Goal: Manage account settings

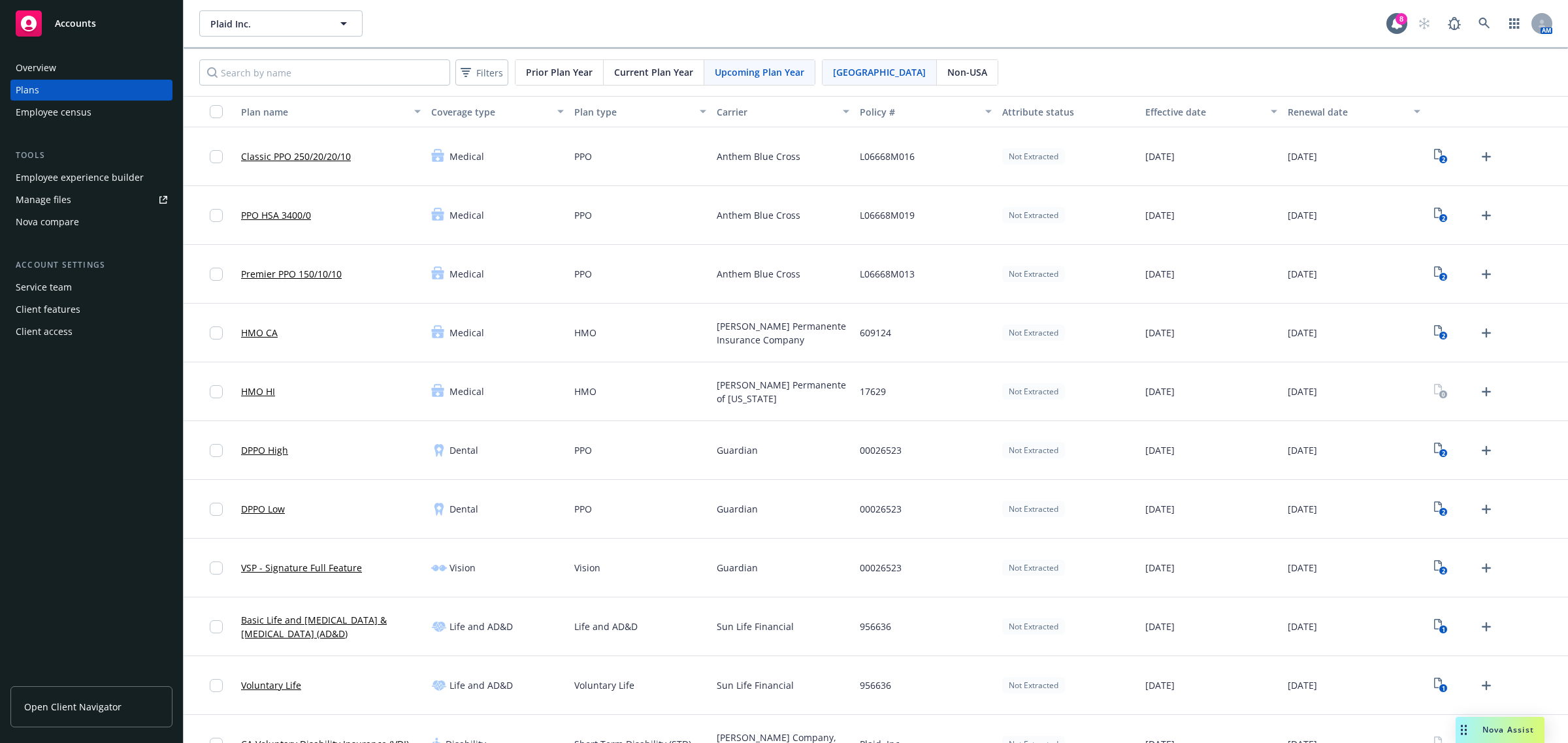
scroll to position [1142, 0]
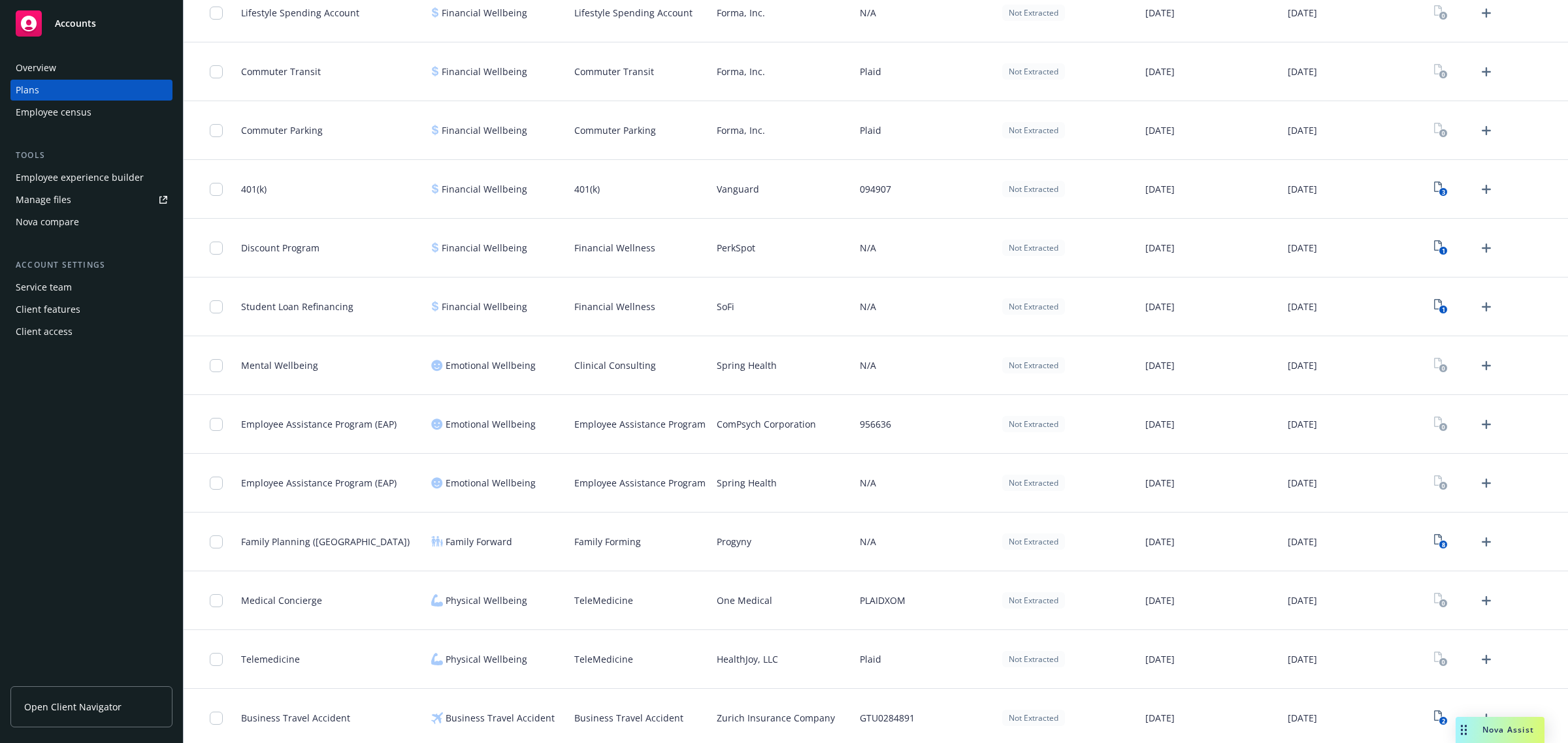
click at [72, 177] on div "Employee experience builder" at bounding box center [80, 177] width 128 height 21
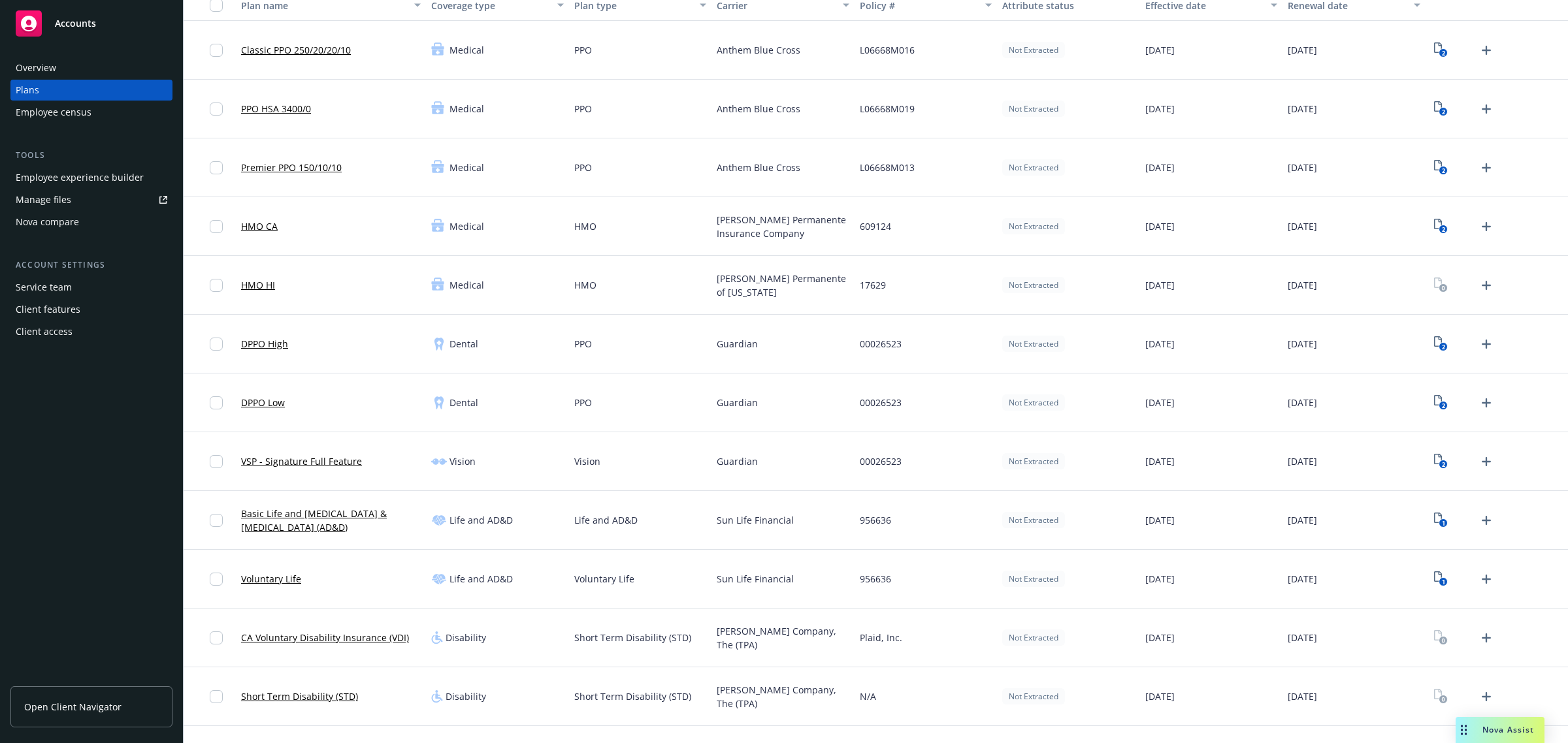
scroll to position [0, 0]
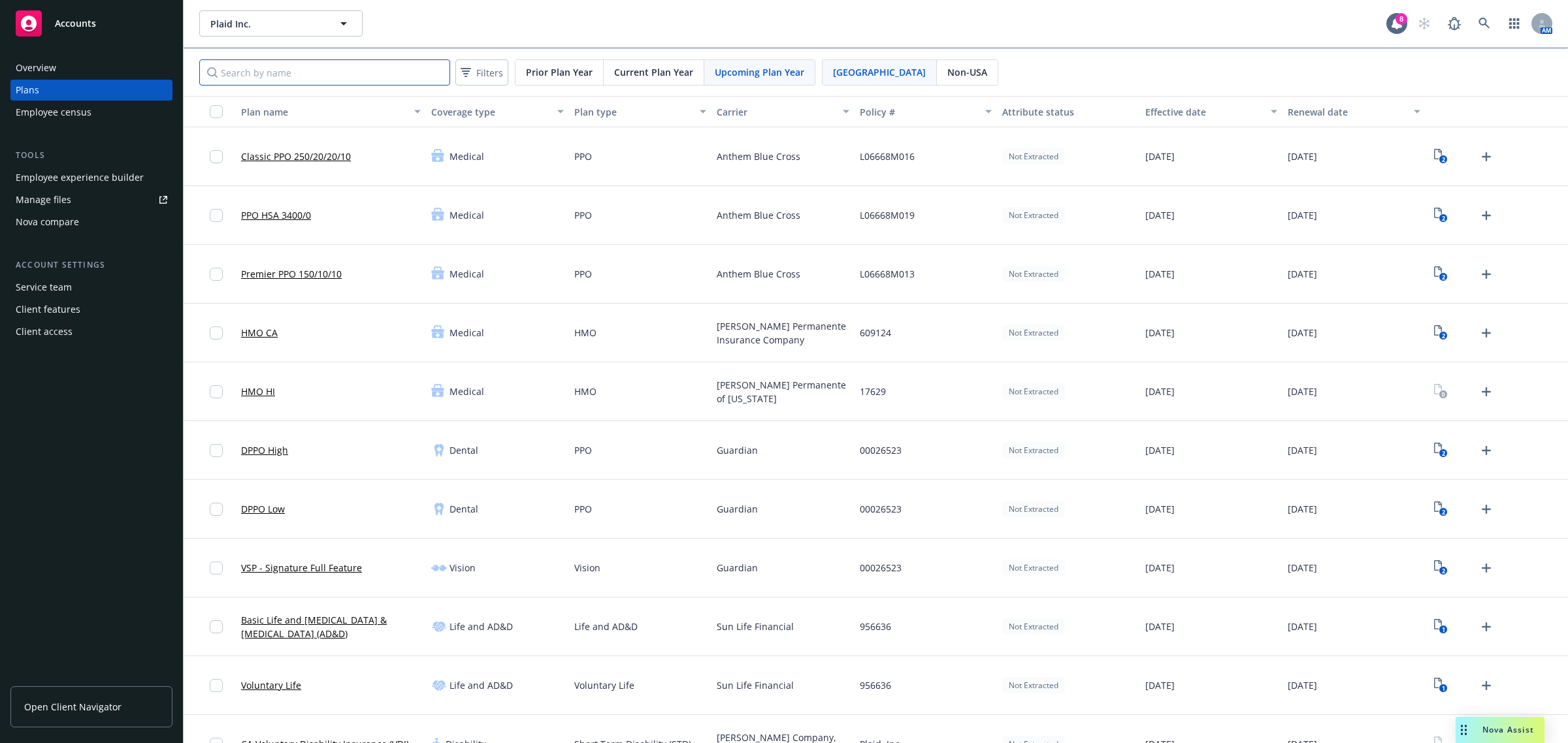
click at [361, 82] on input "Search by name" at bounding box center [325, 72] width 251 height 26
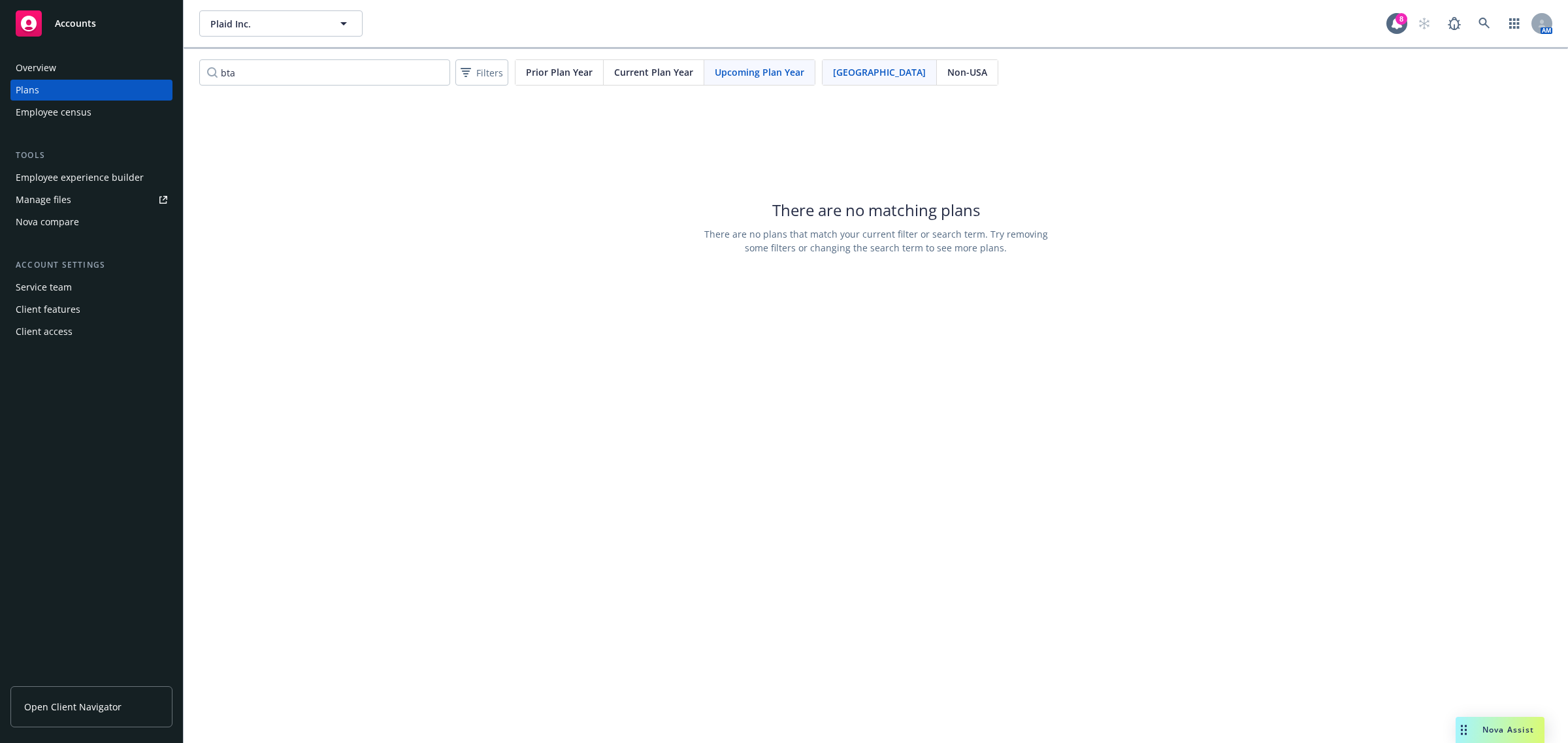
drag, startPoint x: 634, startPoint y: 95, endPoint x: 653, endPoint y: 76, distance: 26.9
click at [638, 91] on div "bta Filters Prior Plan Year Current Plan Year Upcoming Plan Year USA Non-USA" at bounding box center [875, 72] width 1384 height 47
click at [653, 75] on span "Current Plan Year" at bounding box center [653, 72] width 79 height 14
click at [274, 63] on input "bta" at bounding box center [325, 72] width 251 height 26
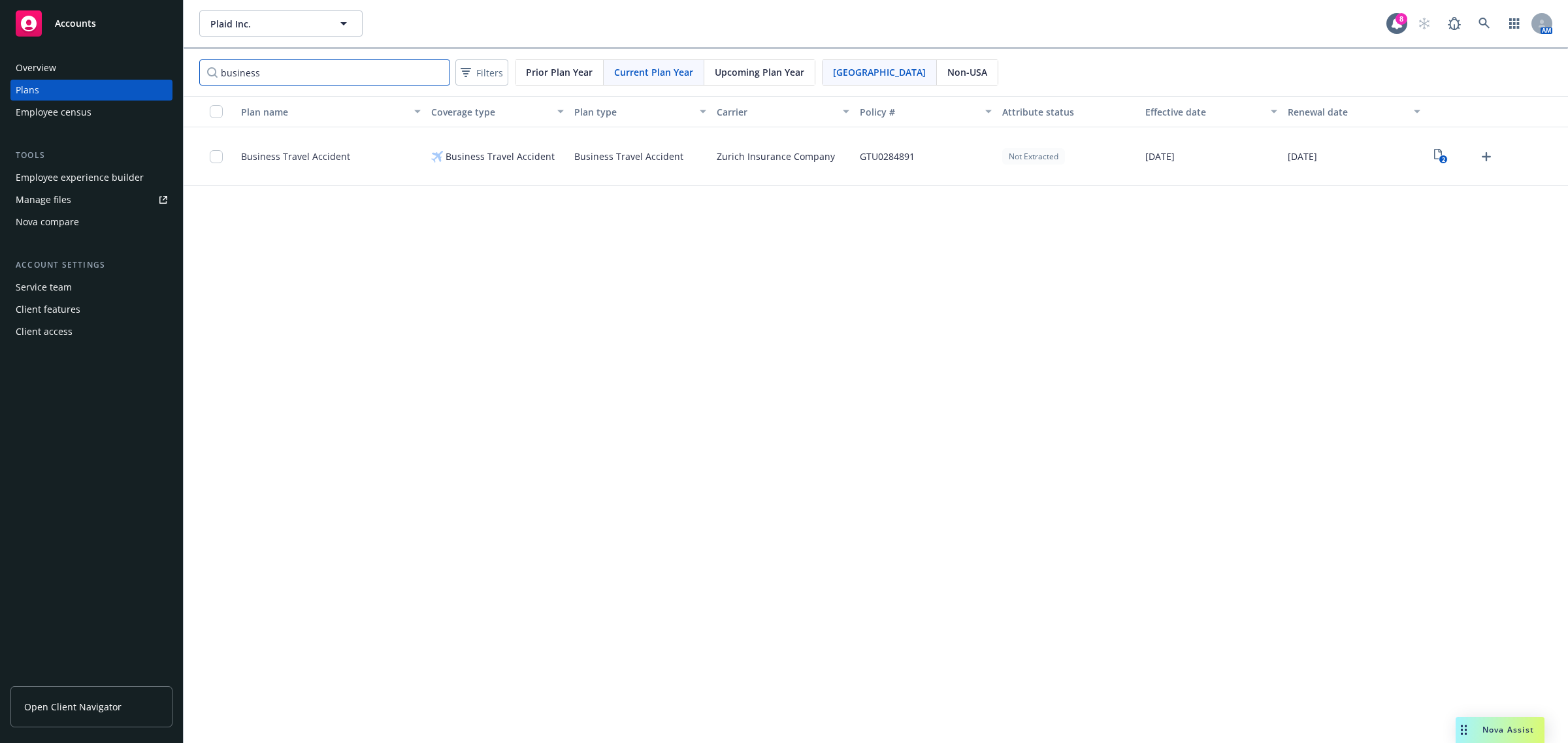
type input "business"
click at [351, 77] on input "business" at bounding box center [325, 72] width 251 height 26
click at [357, 19] on button "Plaid Inc." at bounding box center [281, 23] width 163 height 26
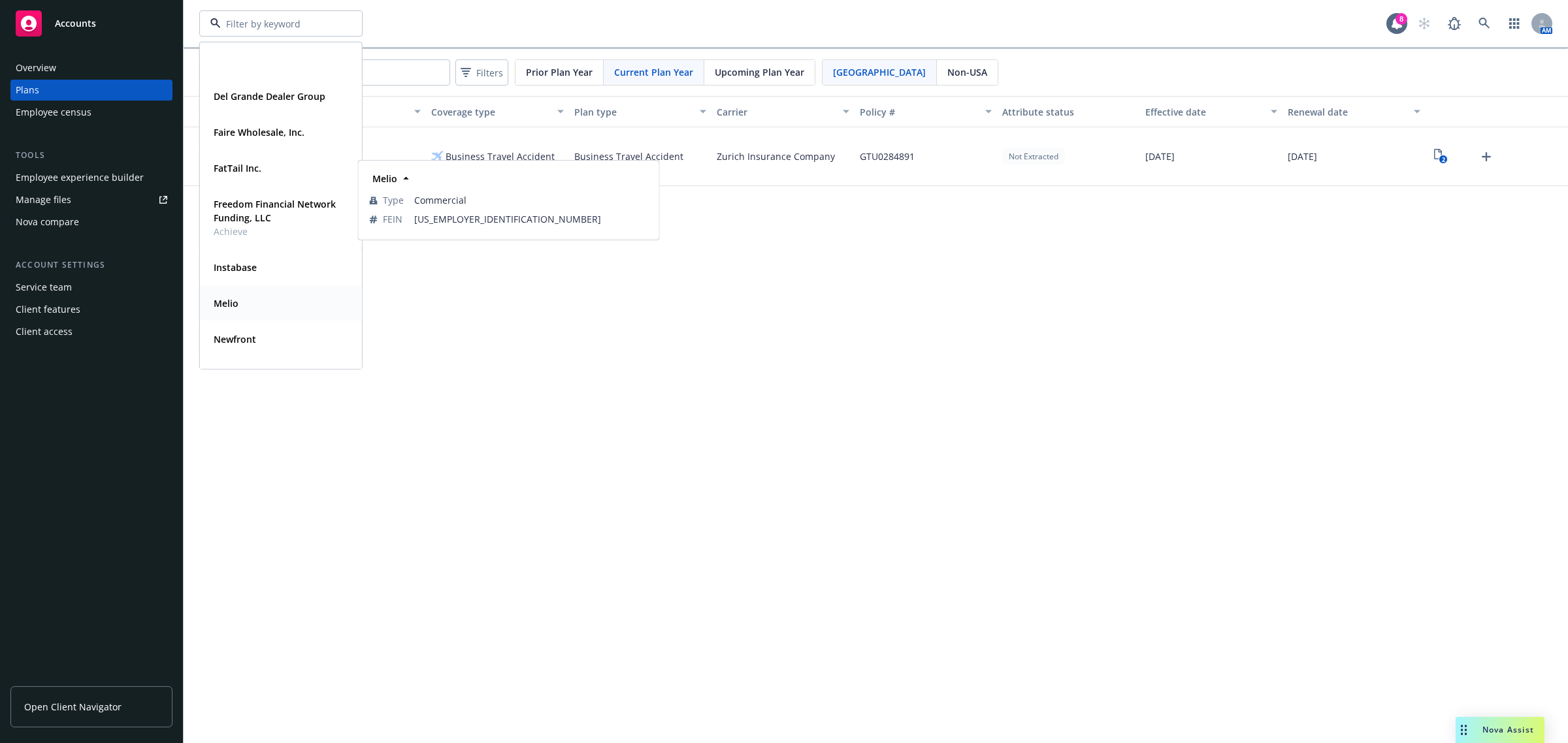
scroll to position [163, 0]
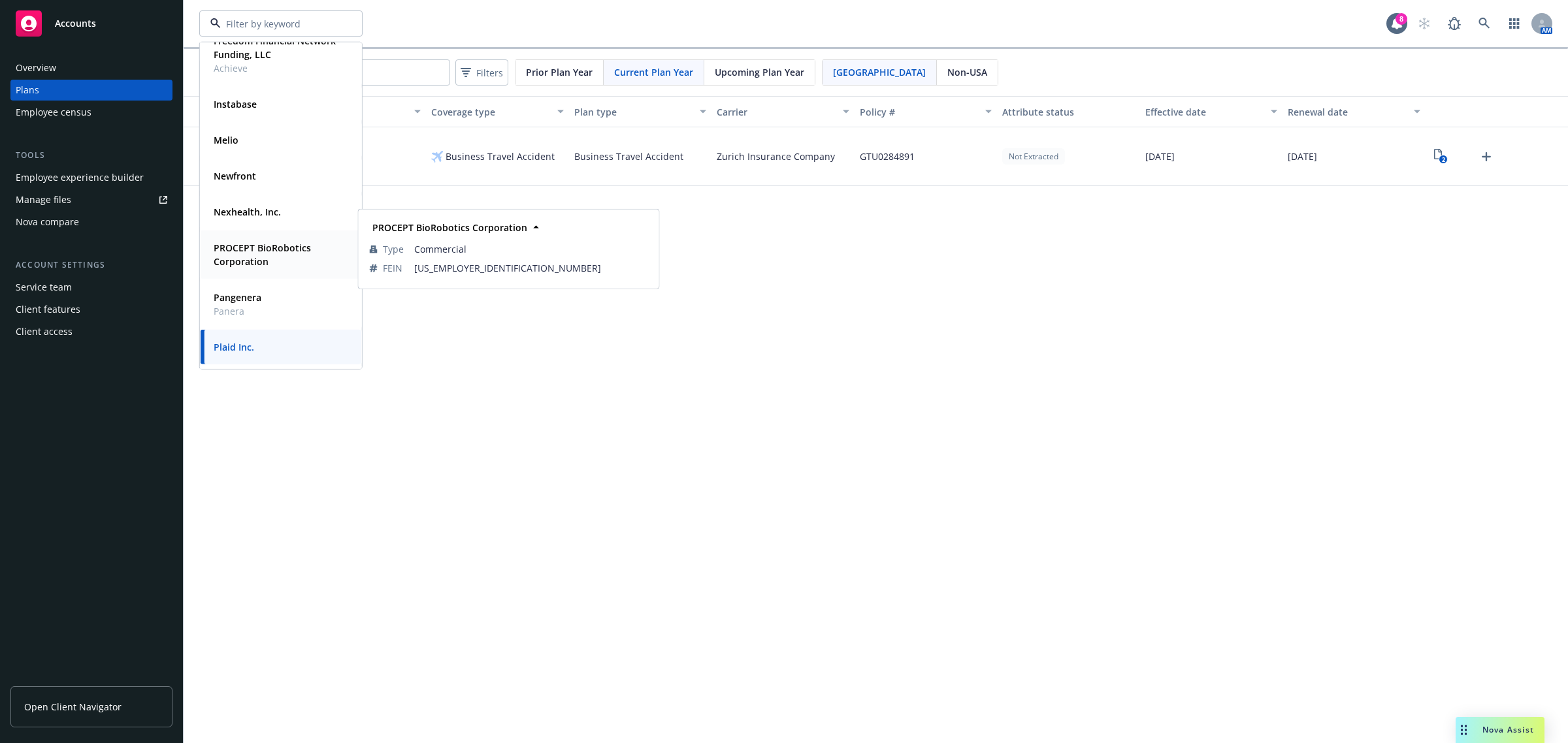
click at [248, 239] on div "PROCEPT BioRobotics Corporation" at bounding box center [278, 254] width 140 height 32
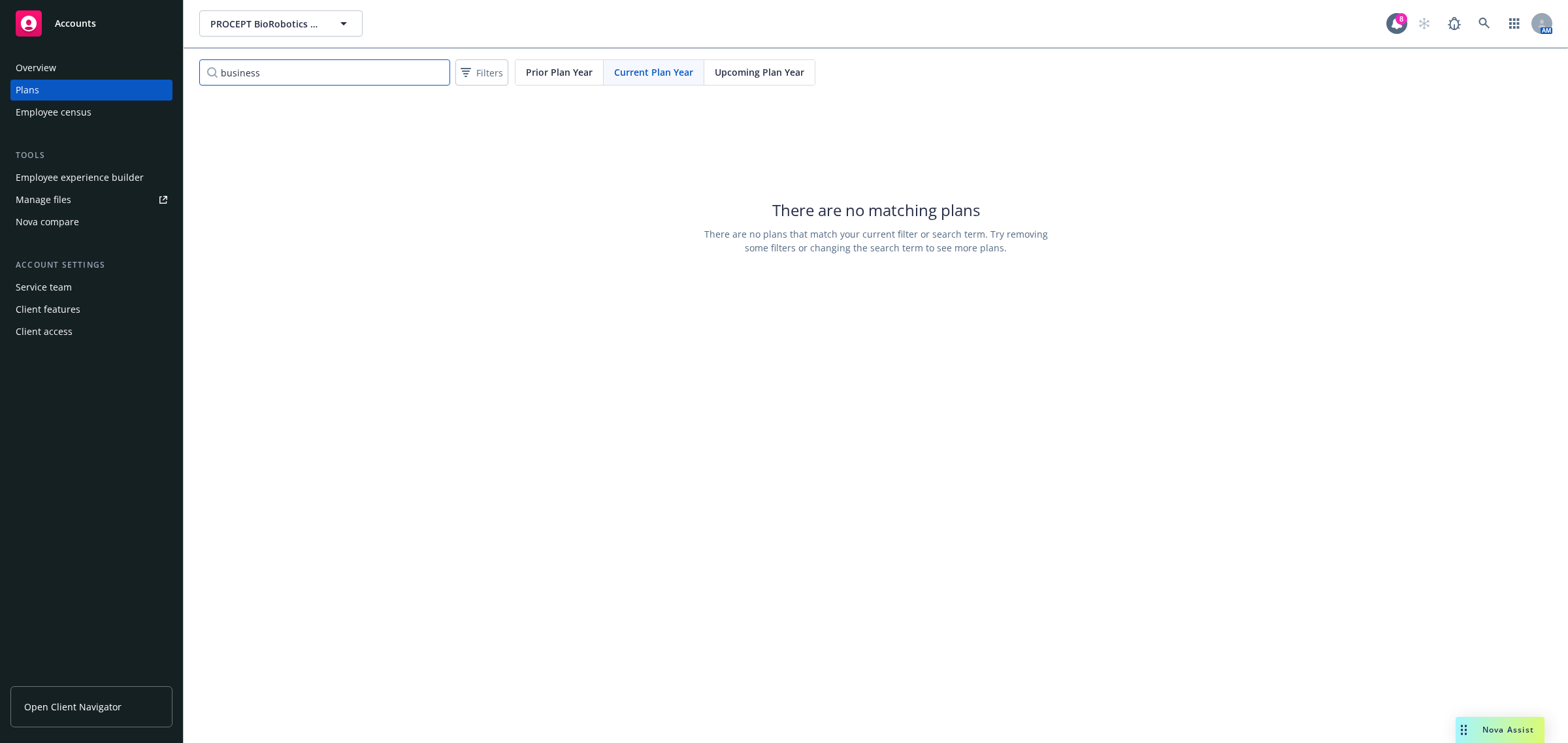
click at [376, 71] on input "business" at bounding box center [325, 72] width 251 height 26
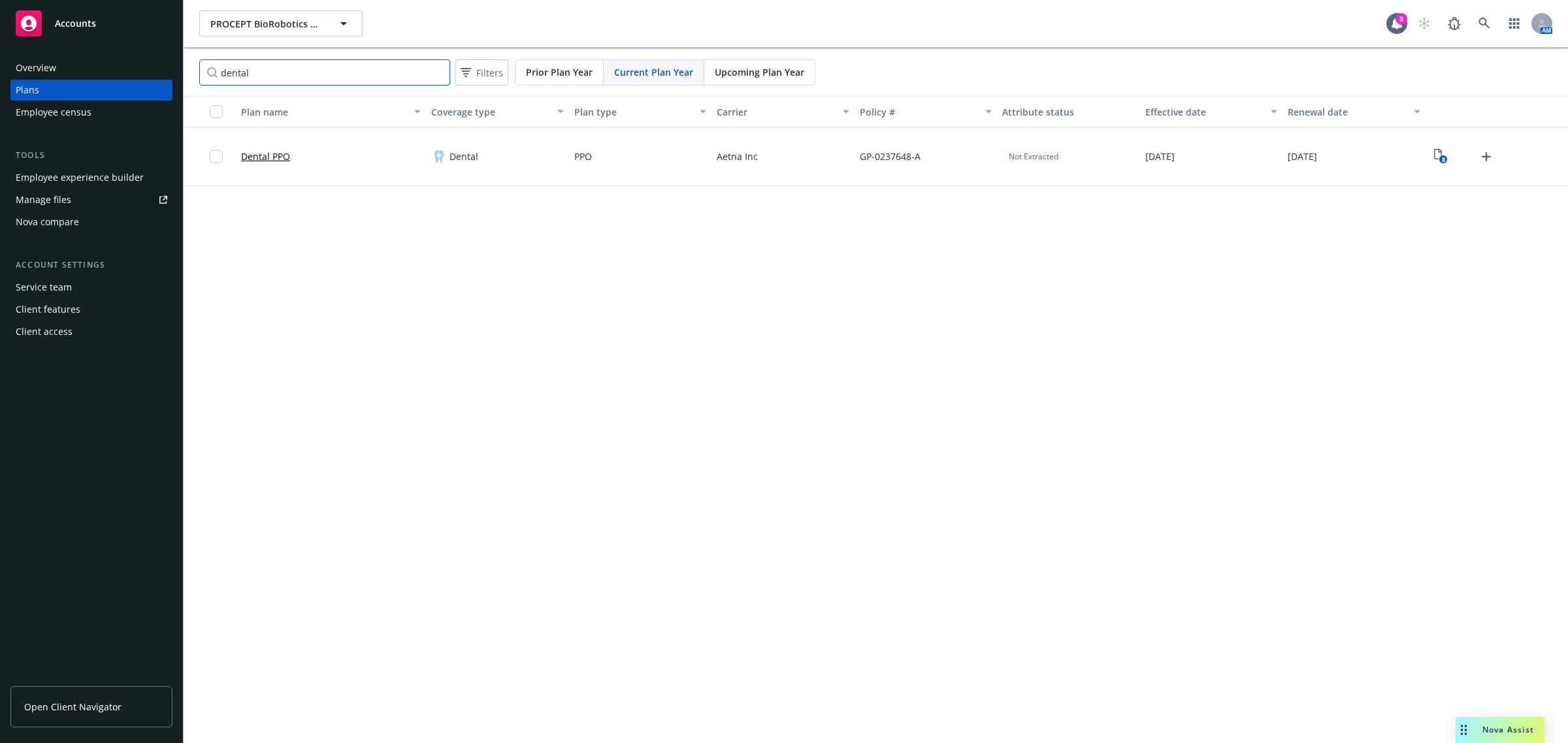
type input "dental"
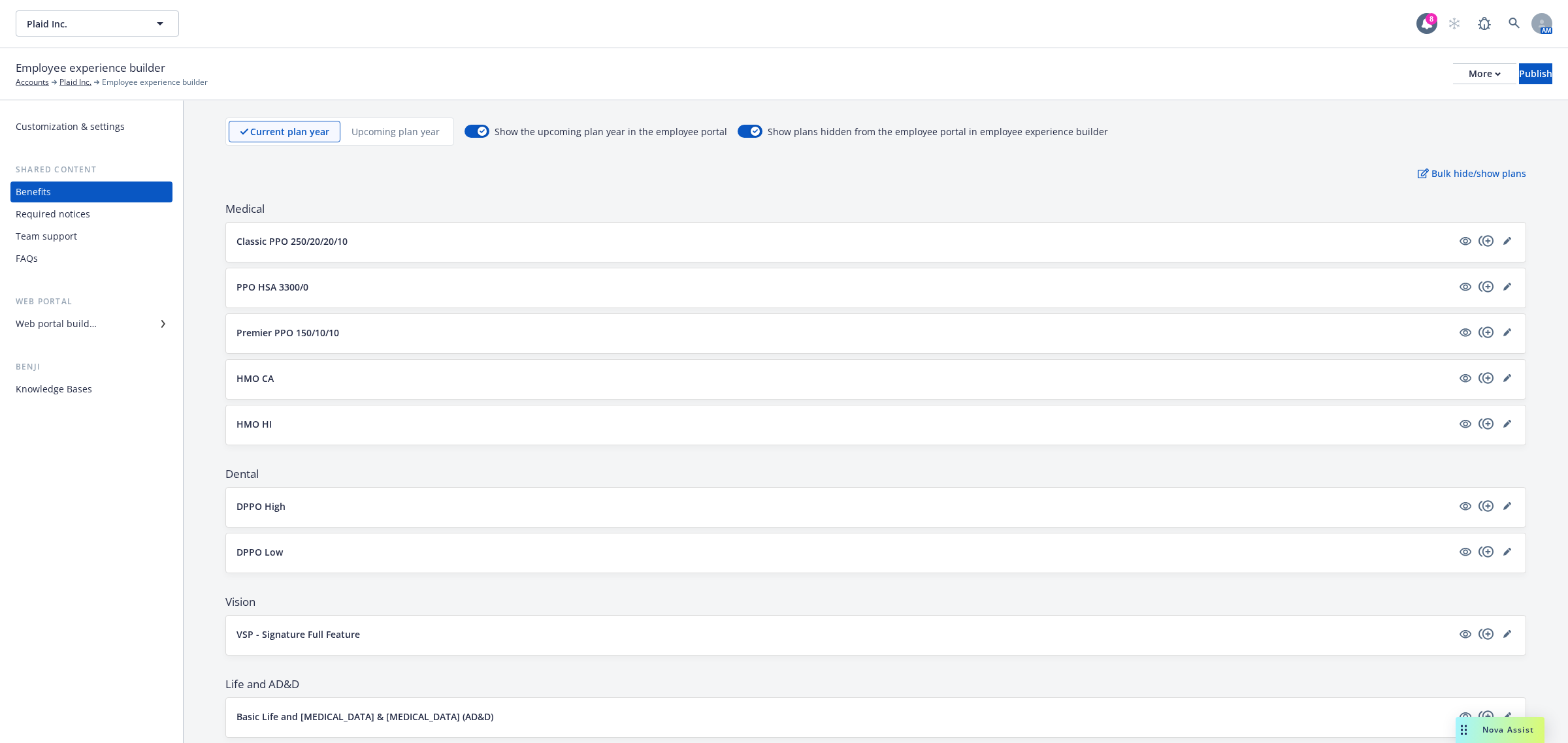
click at [393, 135] on p "Upcoming plan year" at bounding box center [395, 131] width 88 height 14
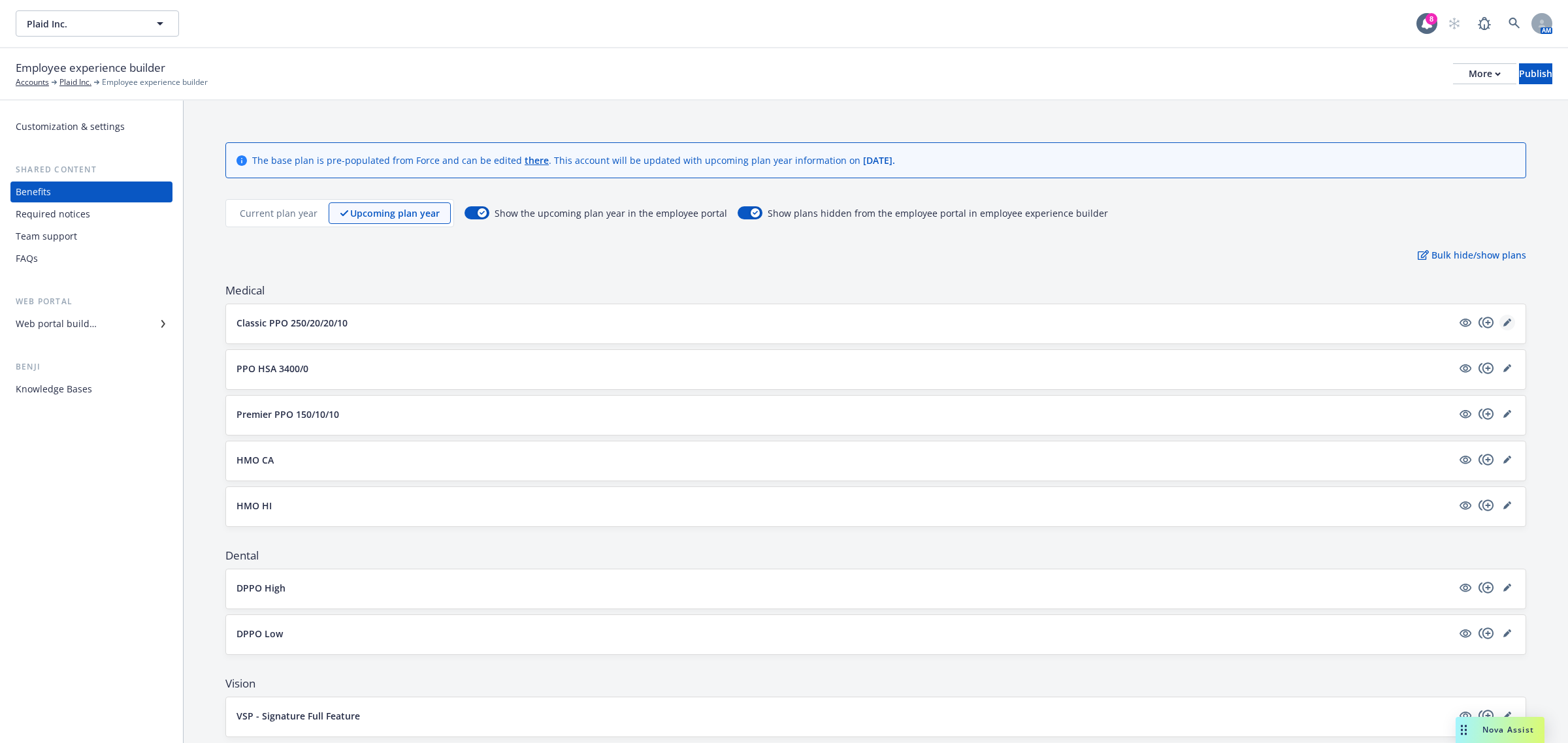
click at [1503, 322] on icon "editPencil" at bounding box center [1507, 322] width 8 height 8
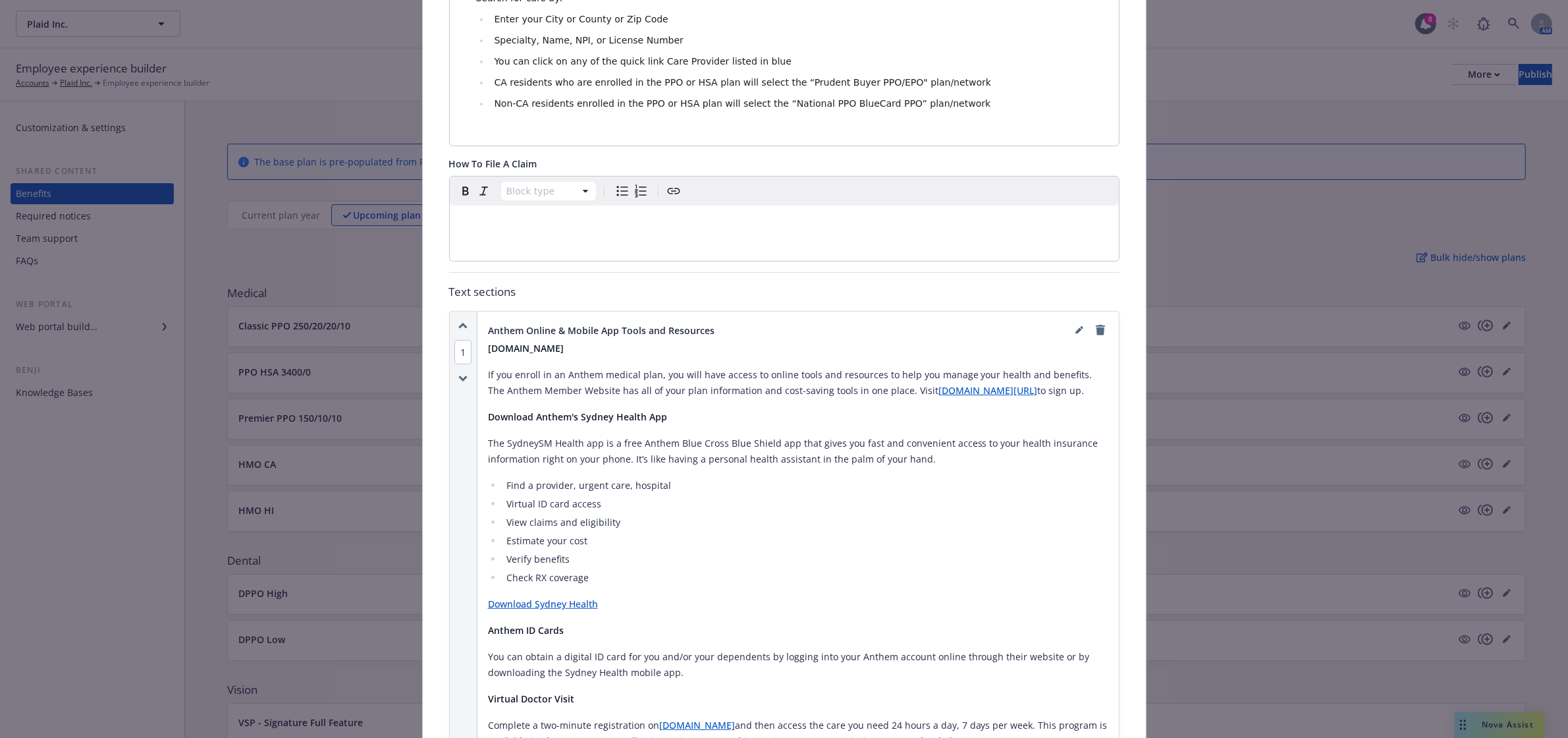
scroll to position [616, 0]
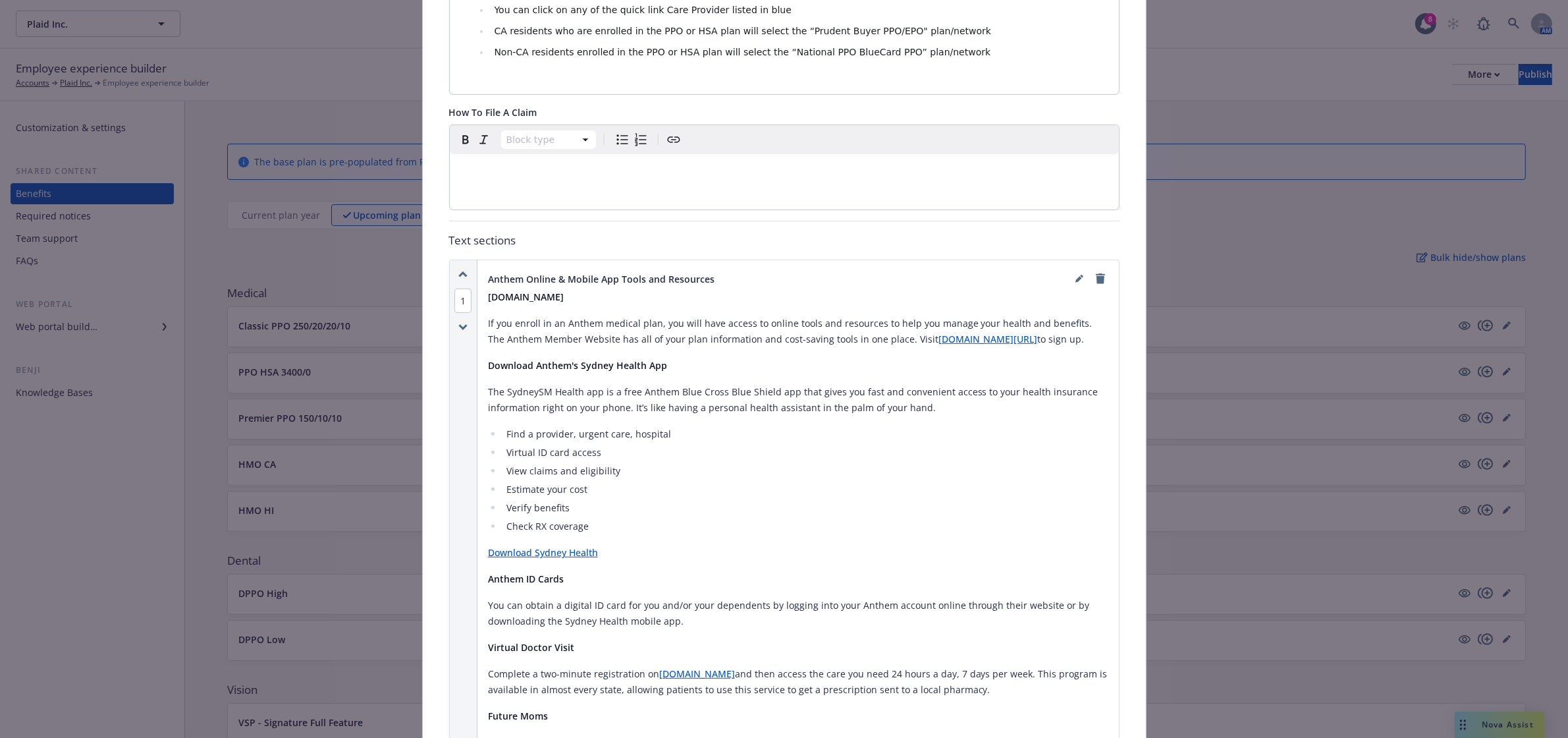
drag, startPoint x: 855, startPoint y: 136, endPoint x: 873, endPoint y: 165, distance: 34.1
click at [855, 136] on div "Block type" at bounding box center [784, 139] width 669 height 29
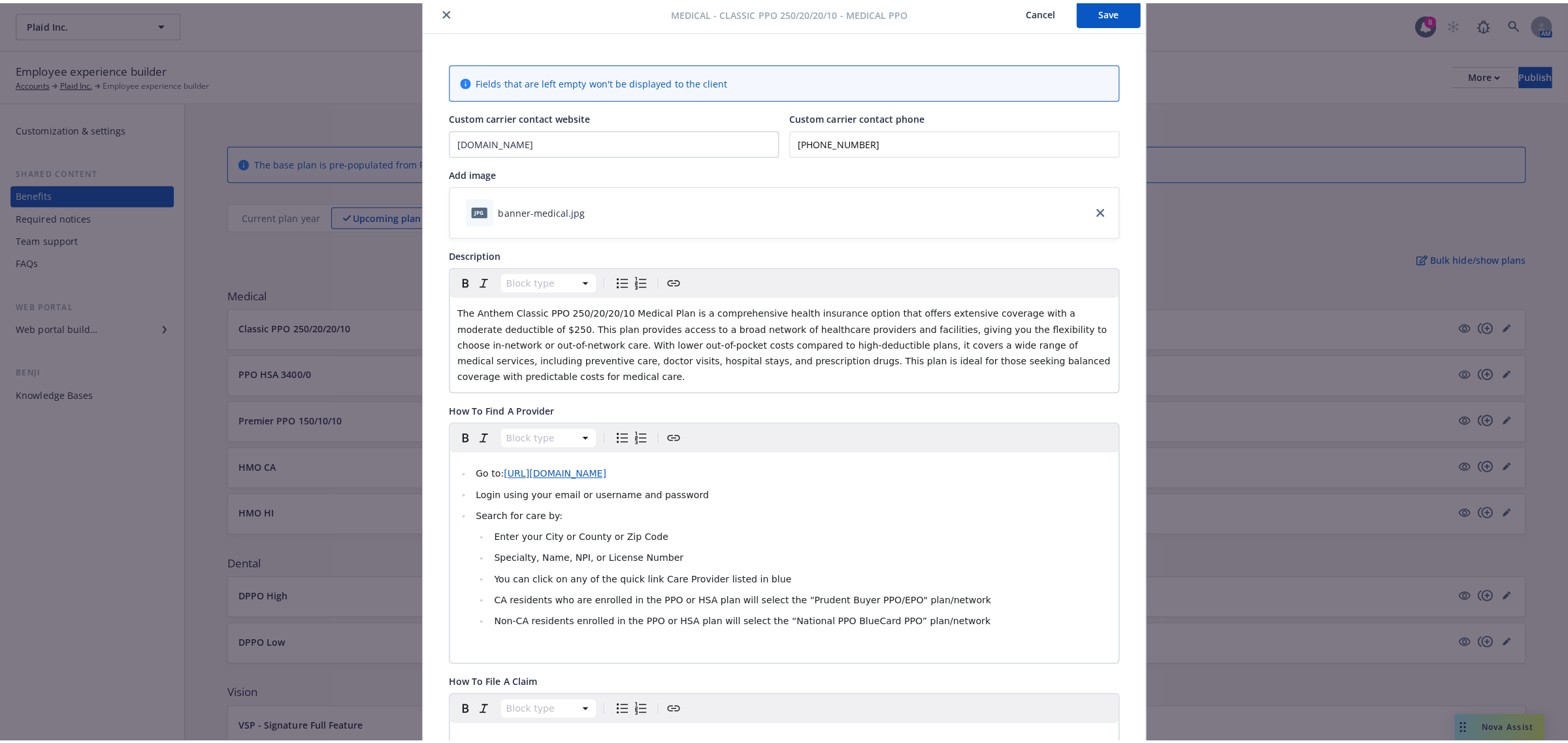
scroll to position [0, 0]
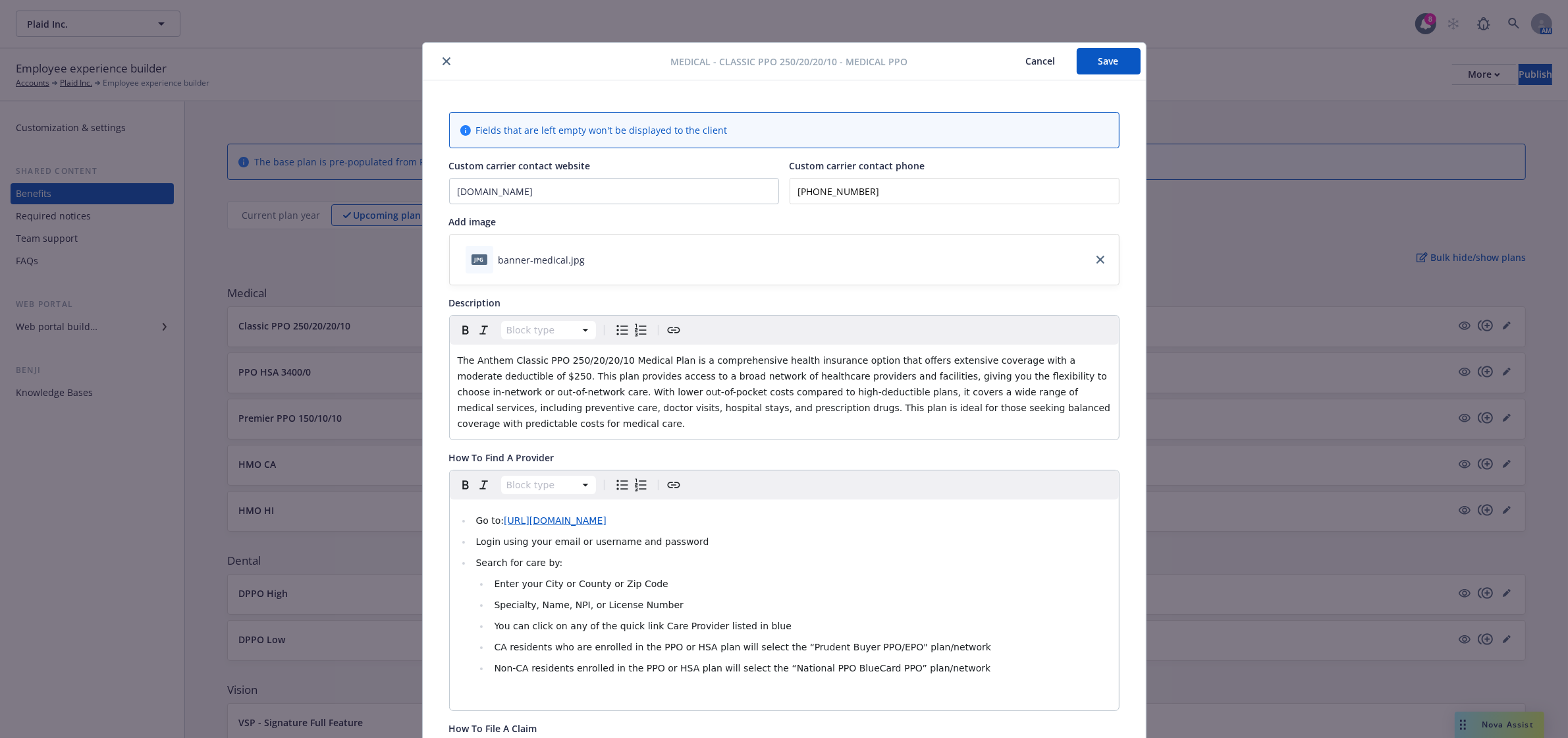
click at [1082, 53] on button "Save" at bounding box center [1108, 61] width 64 height 26
click at [1044, 58] on button "Cancel" at bounding box center [1041, 61] width 72 height 26
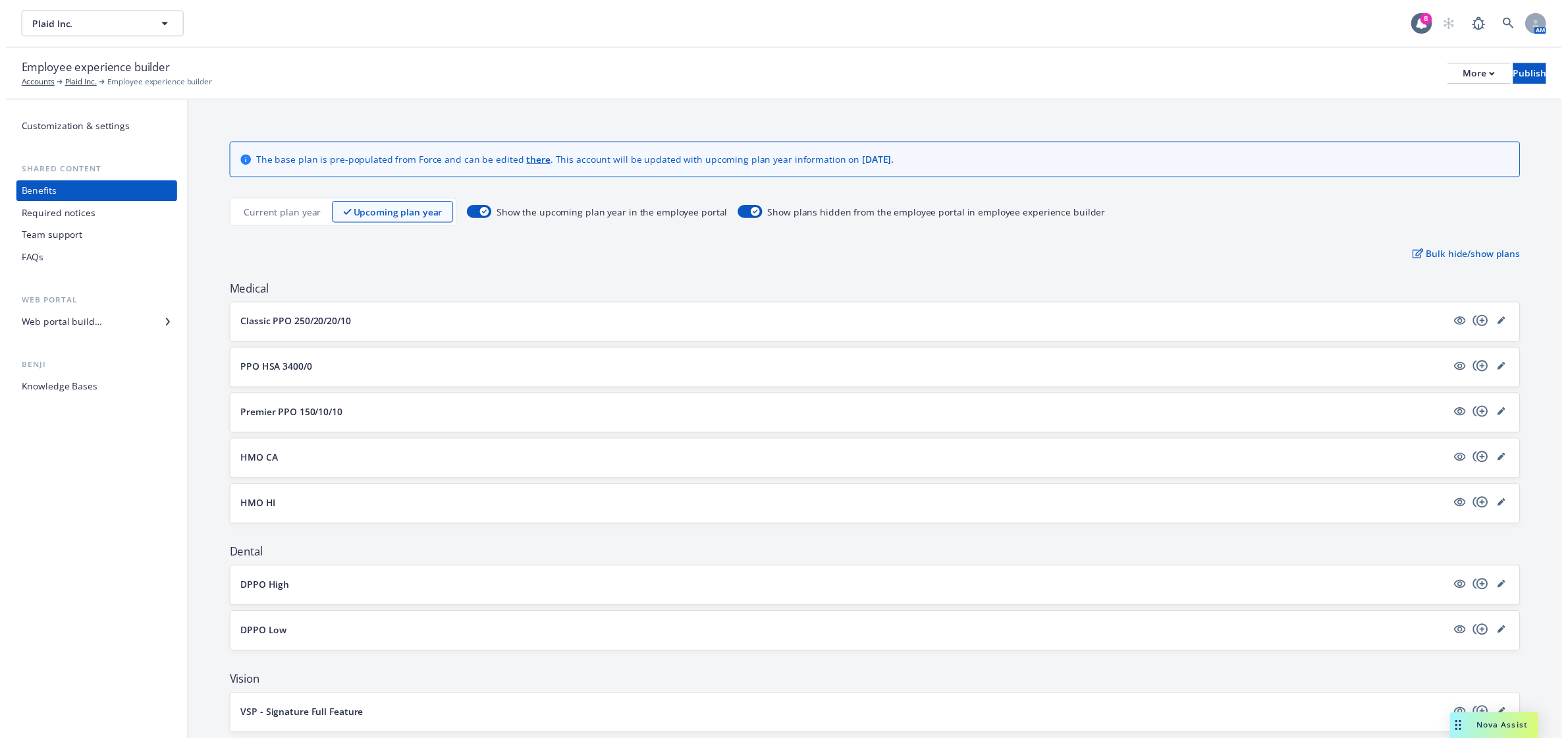
scroll to position [558, 0]
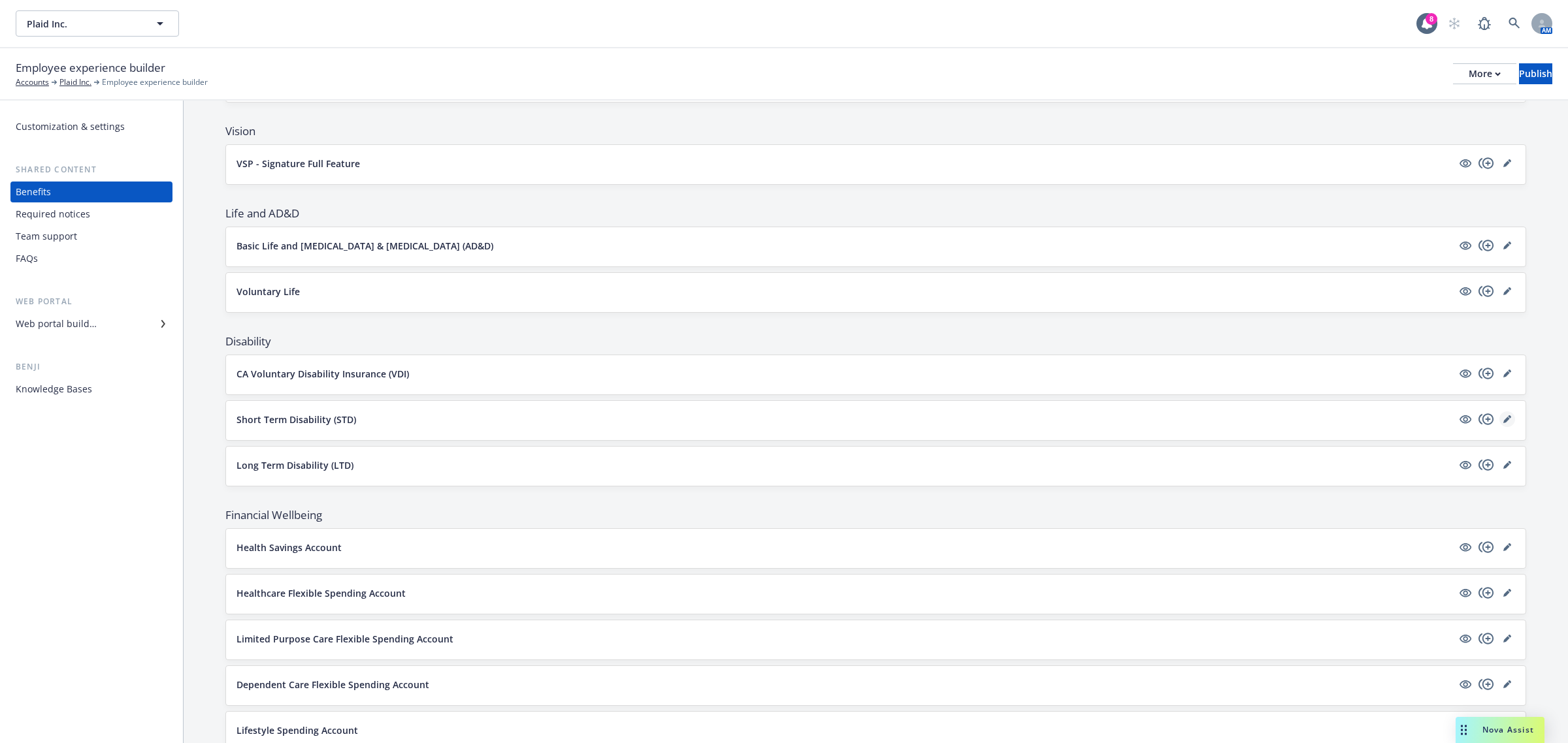
click at [1499, 426] on link "editPencil" at bounding box center [1507, 419] width 16 height 16
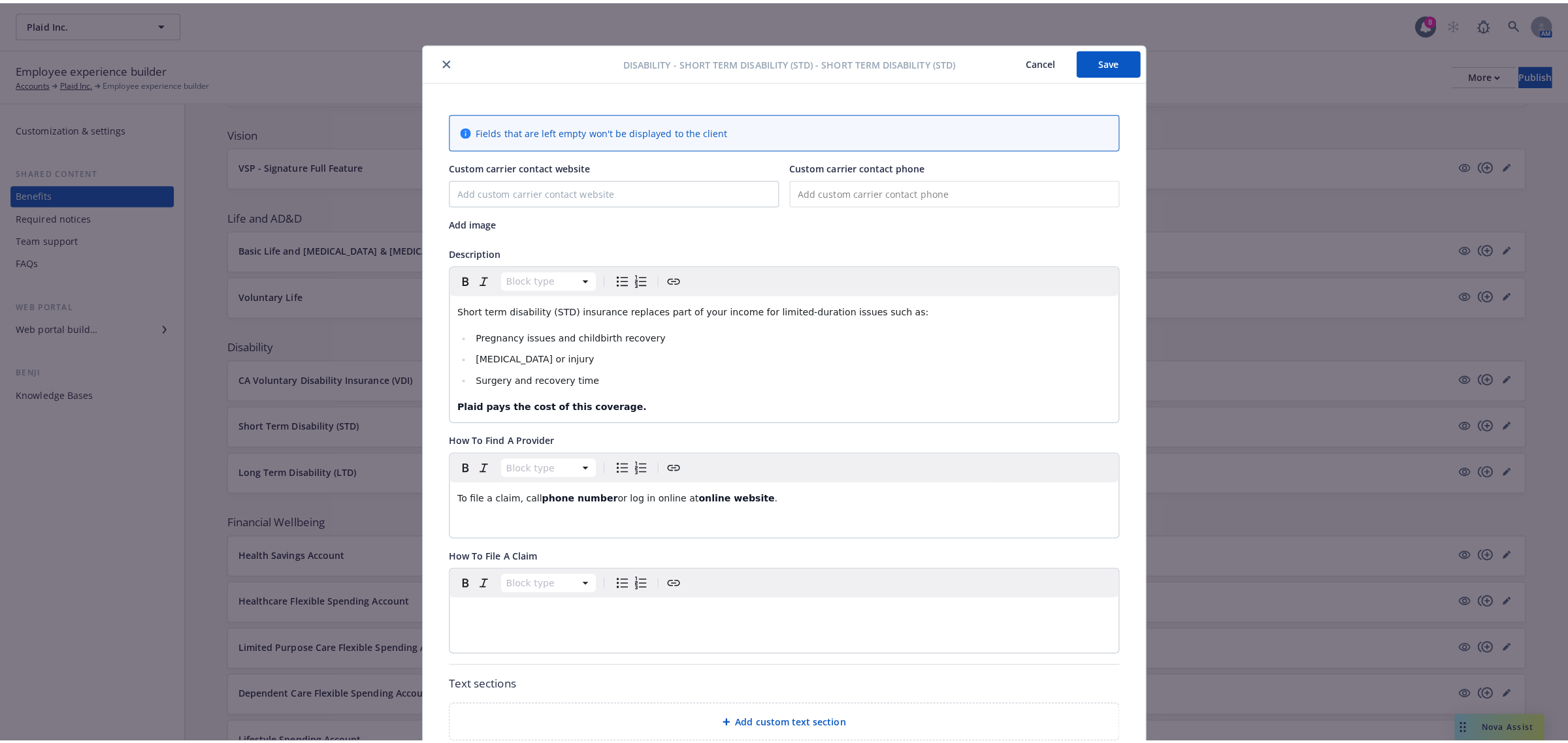
scroll to position [39, 0]
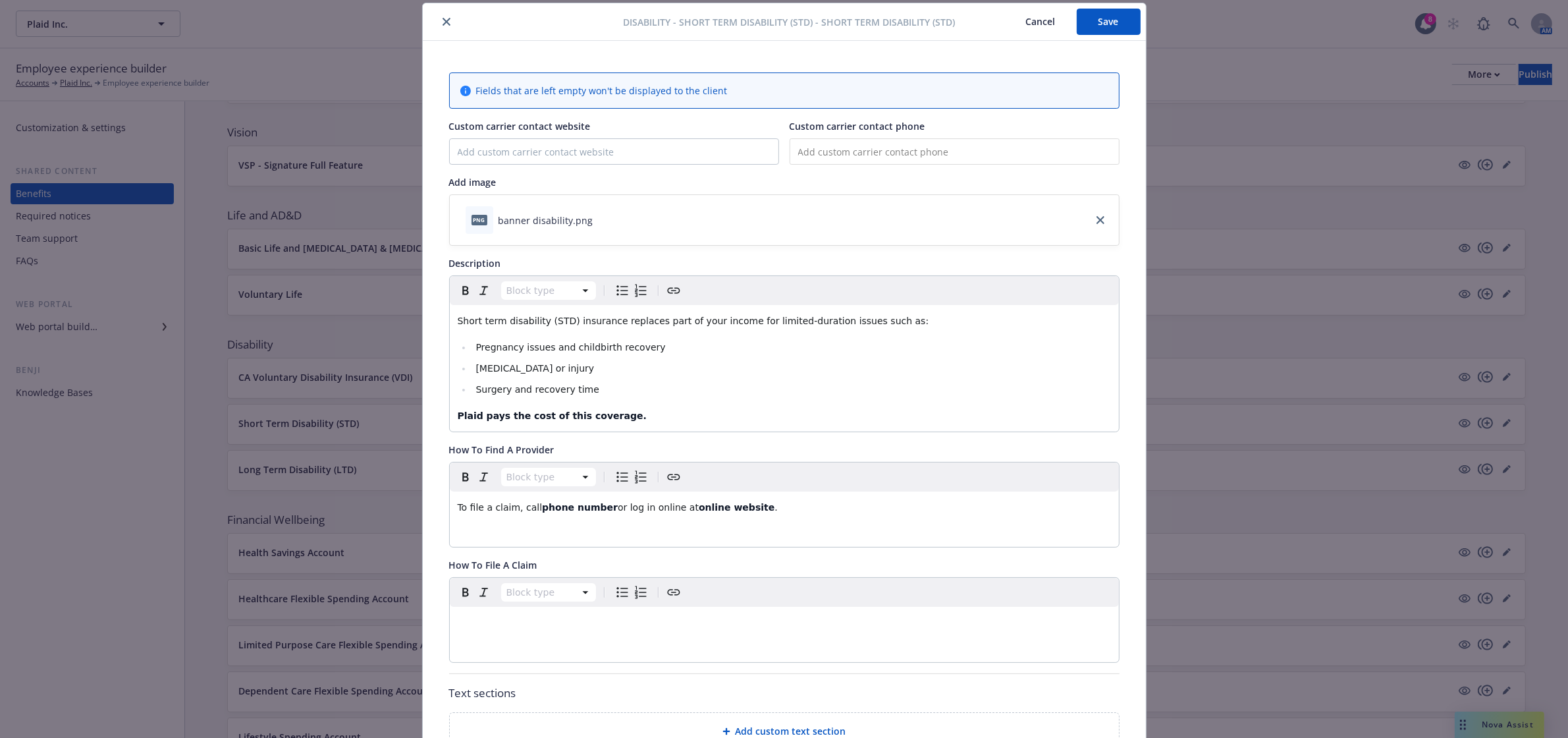
click at [1011, 22] on button "Cancel" at bounding box center [1041, 22] width 72 height 26
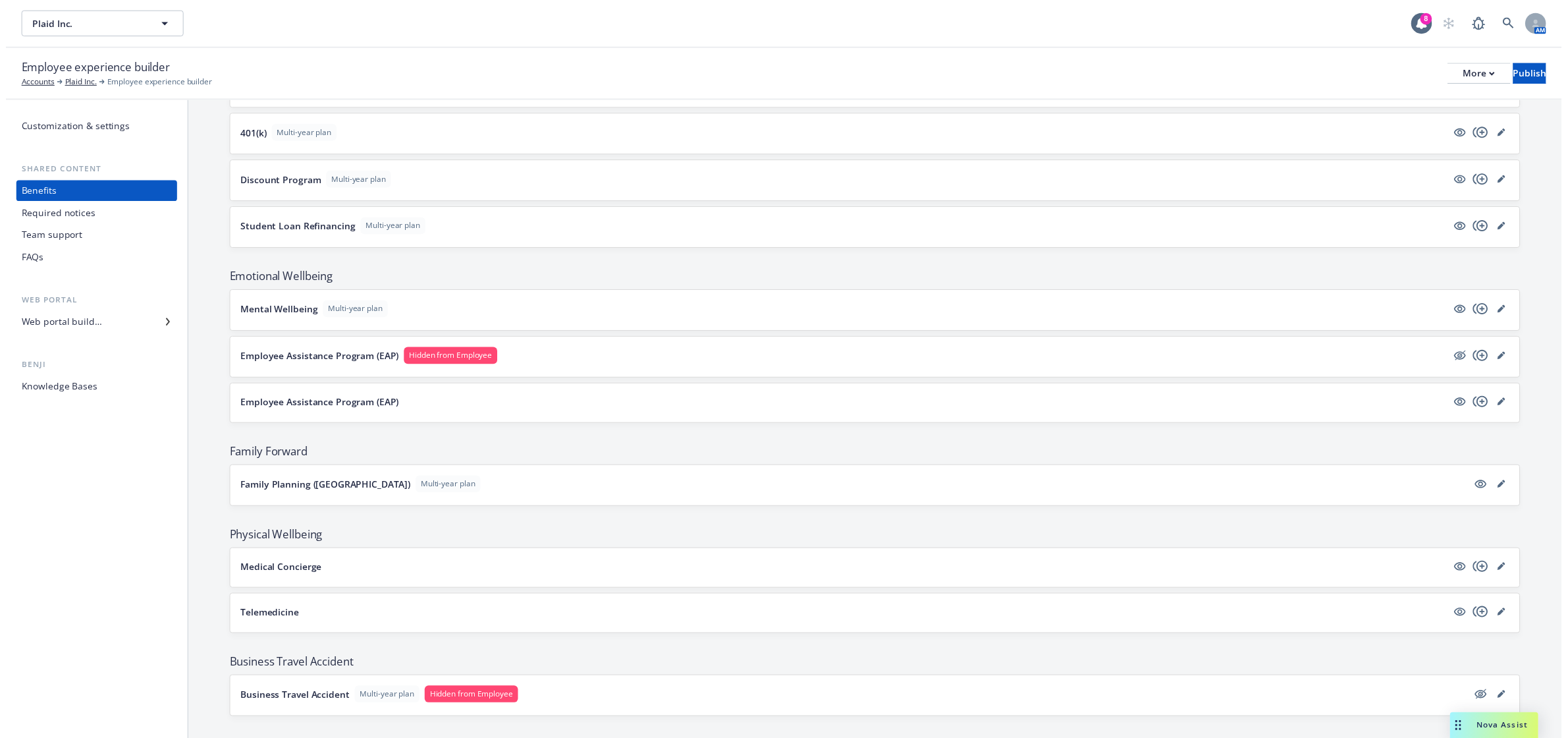
scroll to position [1326, 0]
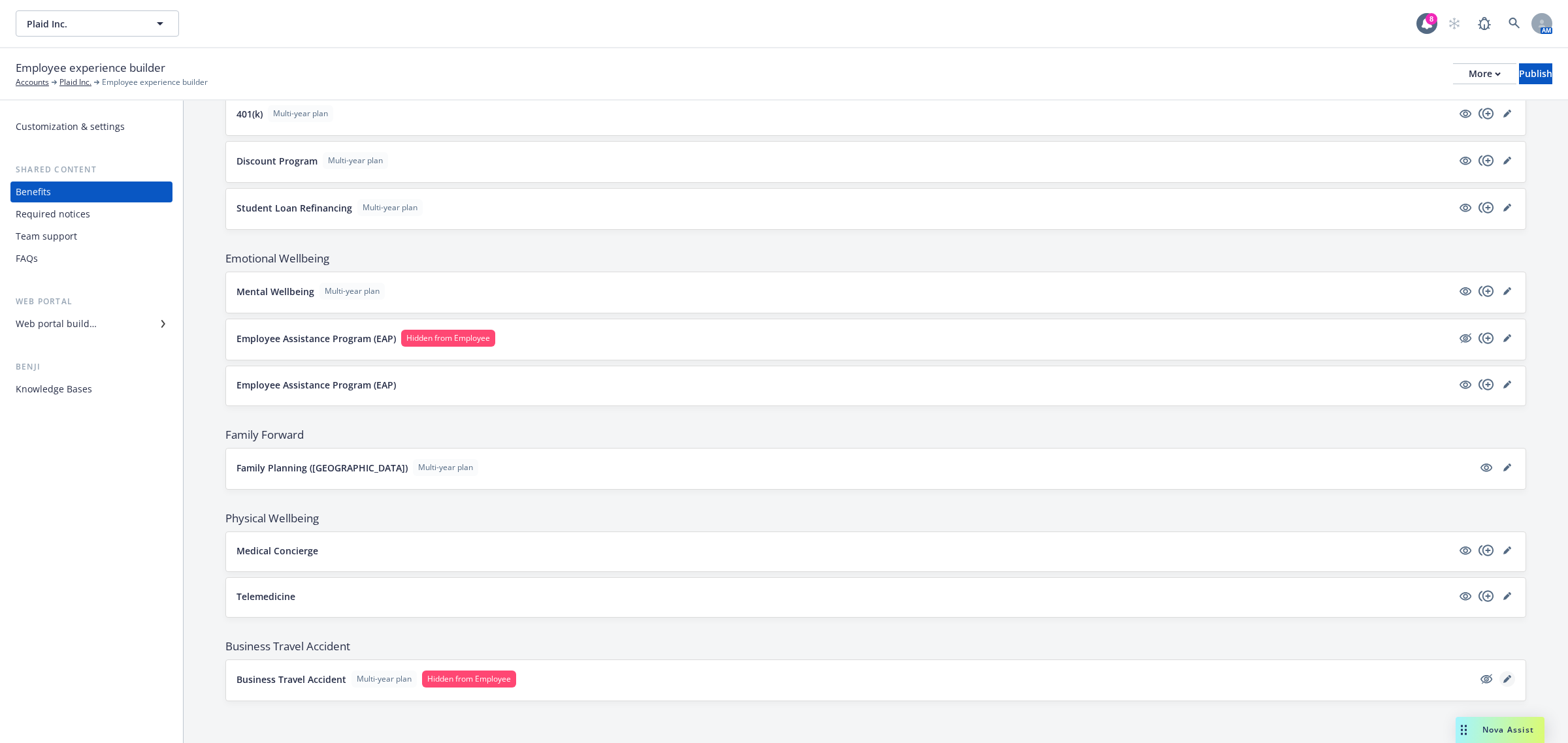
click at [1503, 678] on icon "editPencil" at bounding box center [1507, 678] width 8 height 8
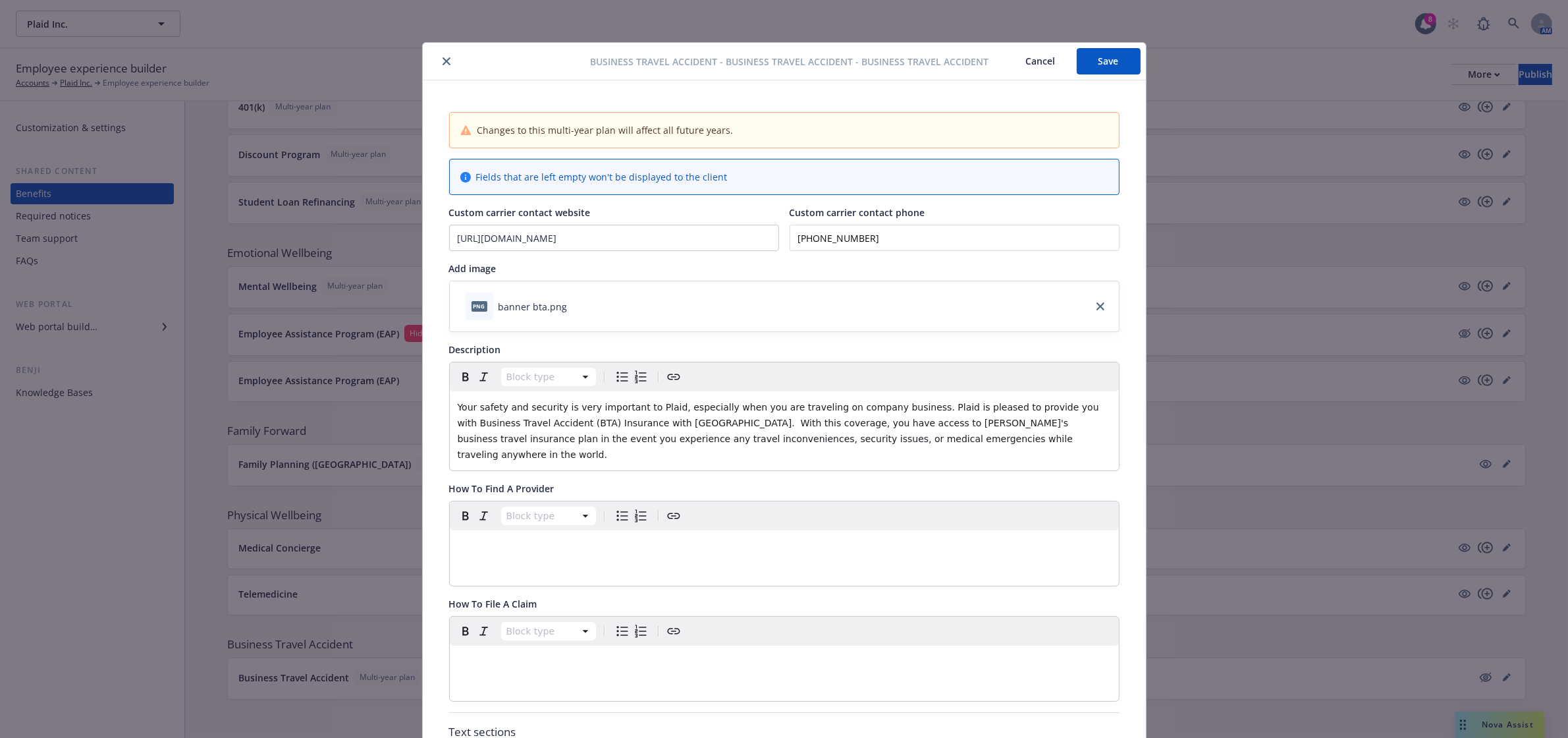
click at [1031, 67] on button "Cancel" at bounding box center [1041, 61] width 72 height 26
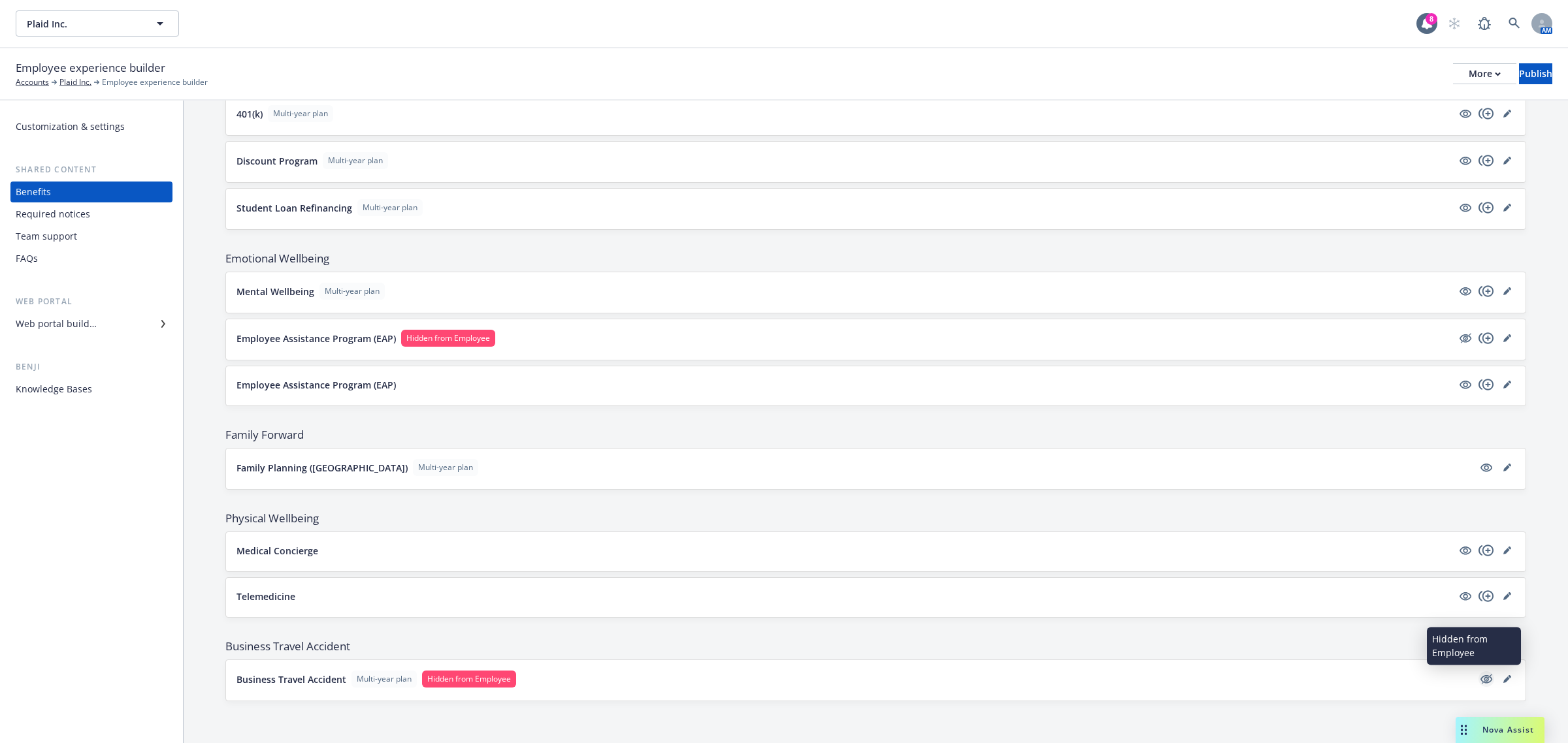
click at [1479, 676] on icon "hidden" at bounding box center [1486, 678] width 16 height 16
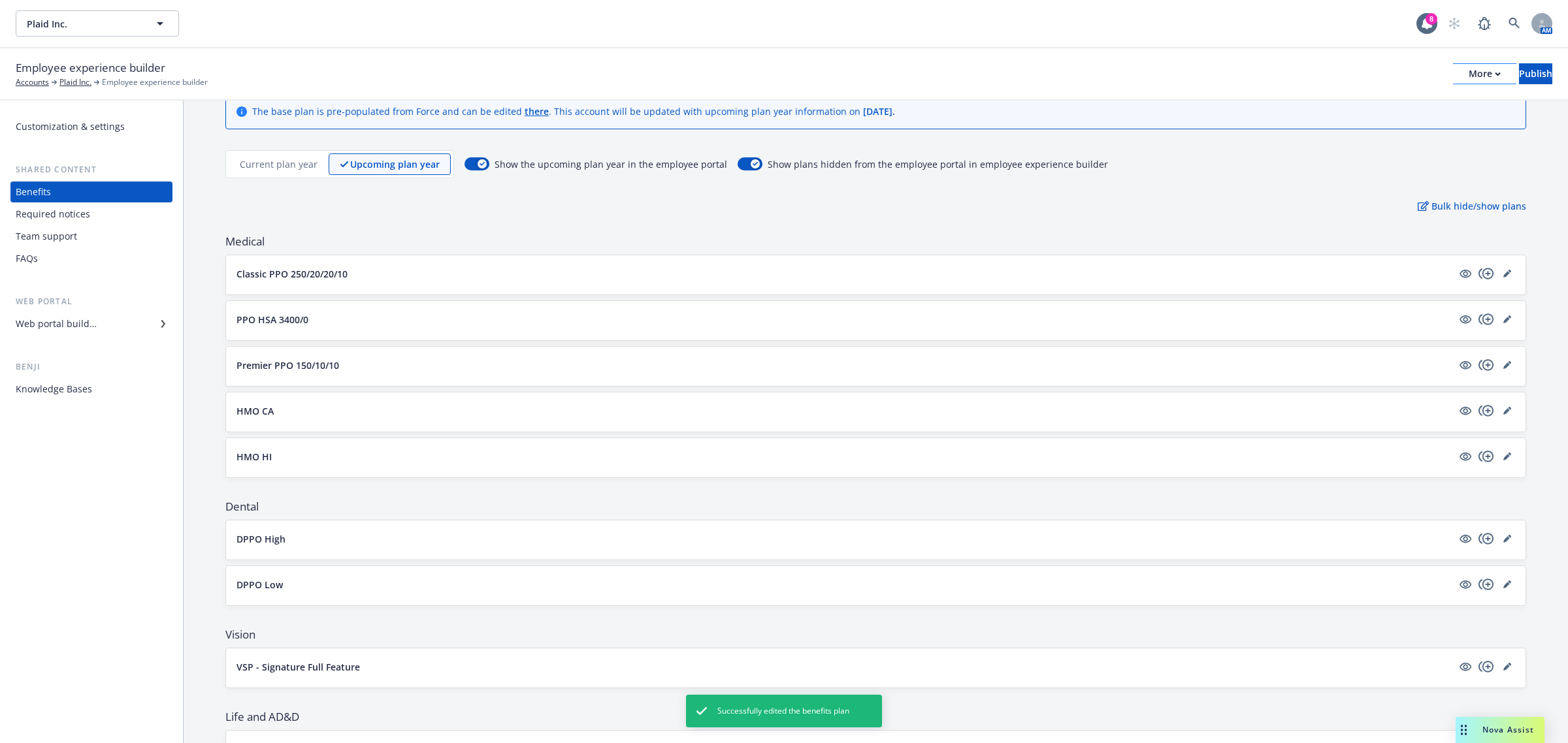
scroll to position [8, 0]
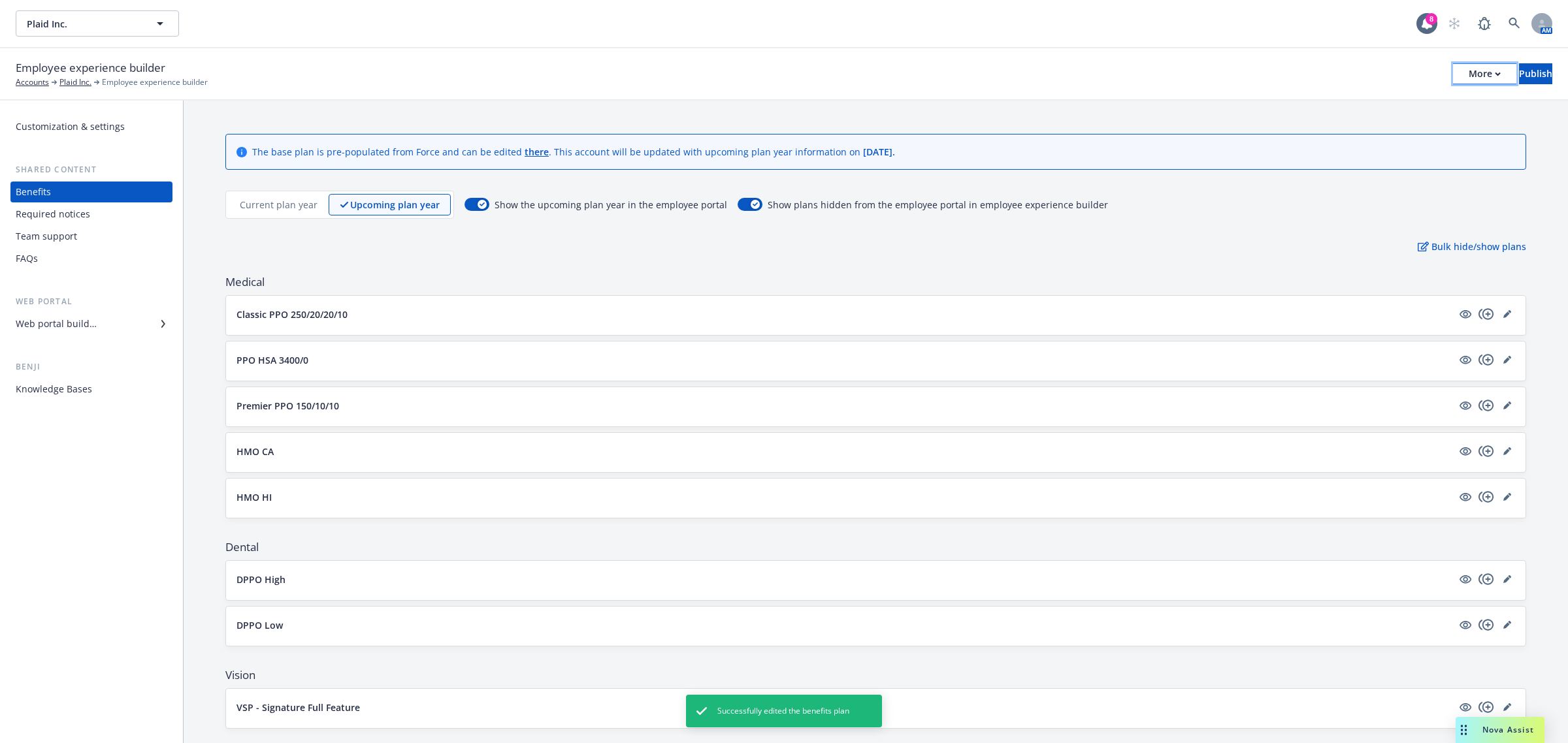
click at [1468, 76] on div "More" at bounding box center [1484, 74] width 32 height 19
drag, startPoint x: 1391, startPoint y: 99, endPoint x: 1389, endPoint y: 53, distance: 46.0
click at [1391, 99] on link "Copy preview link" at bounding box center [1376, 102] width 193 height 26
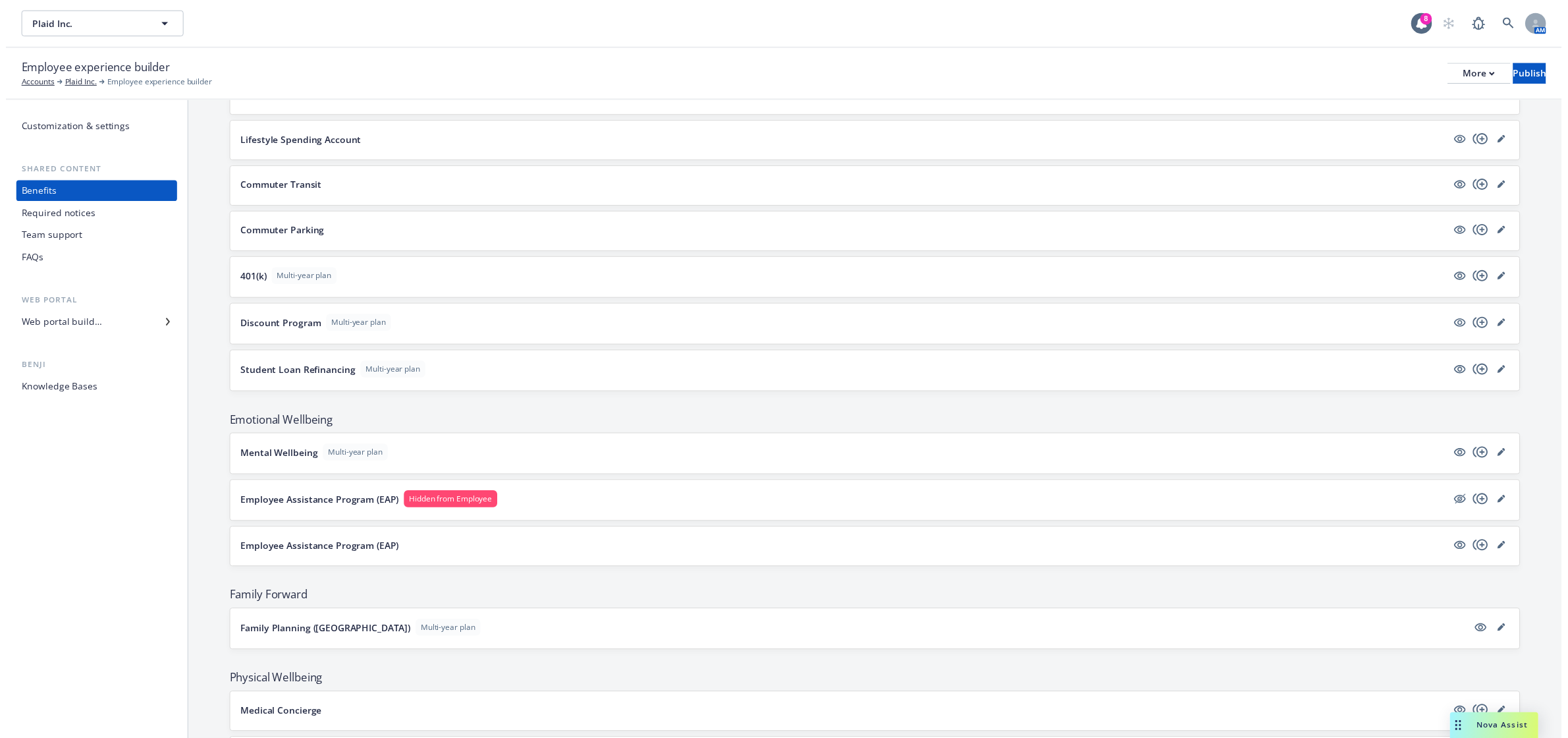
scroll to position [1071, 0]
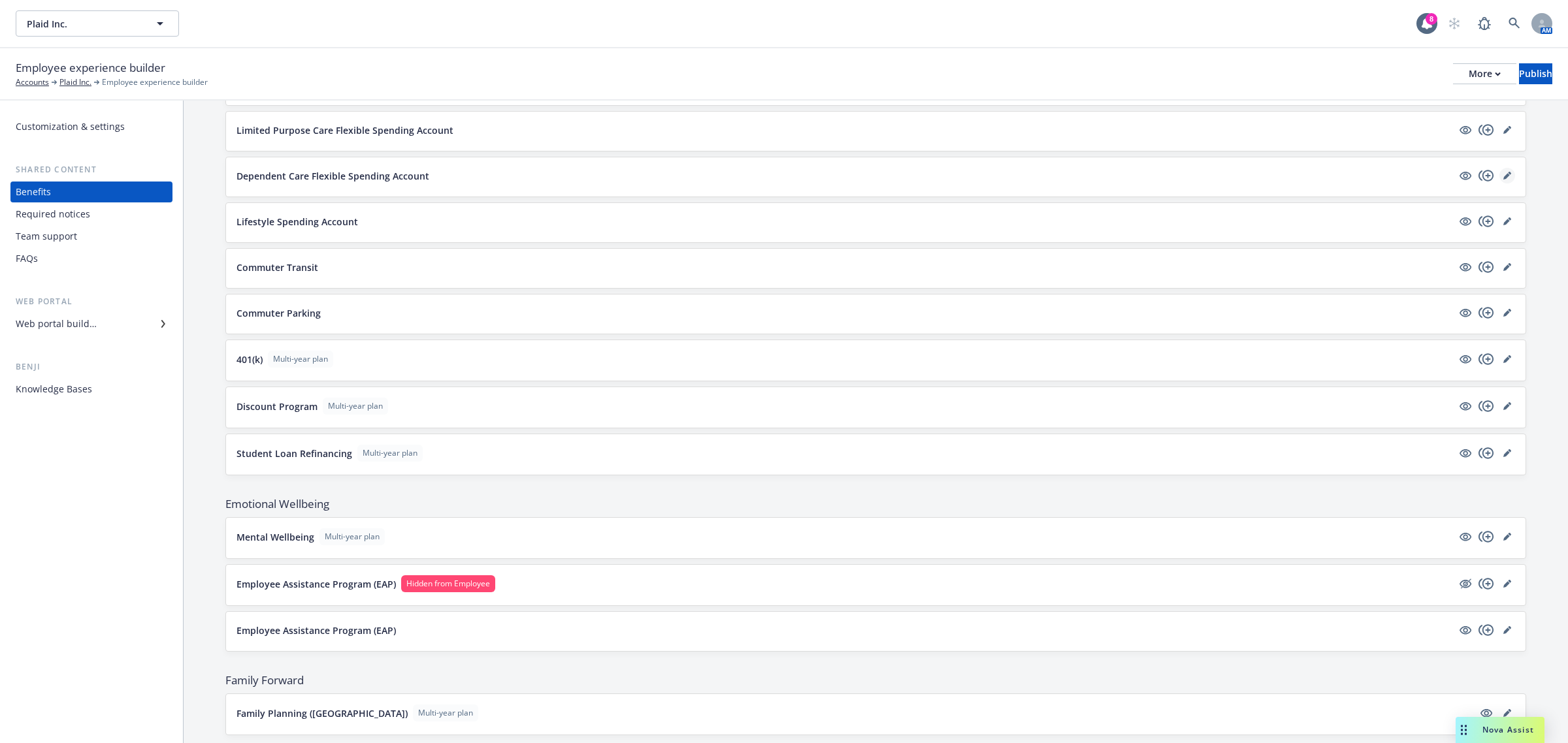
click at [1503, 177] on icon "editPencil" at bounding box center [1507, 175] width 8 height 8
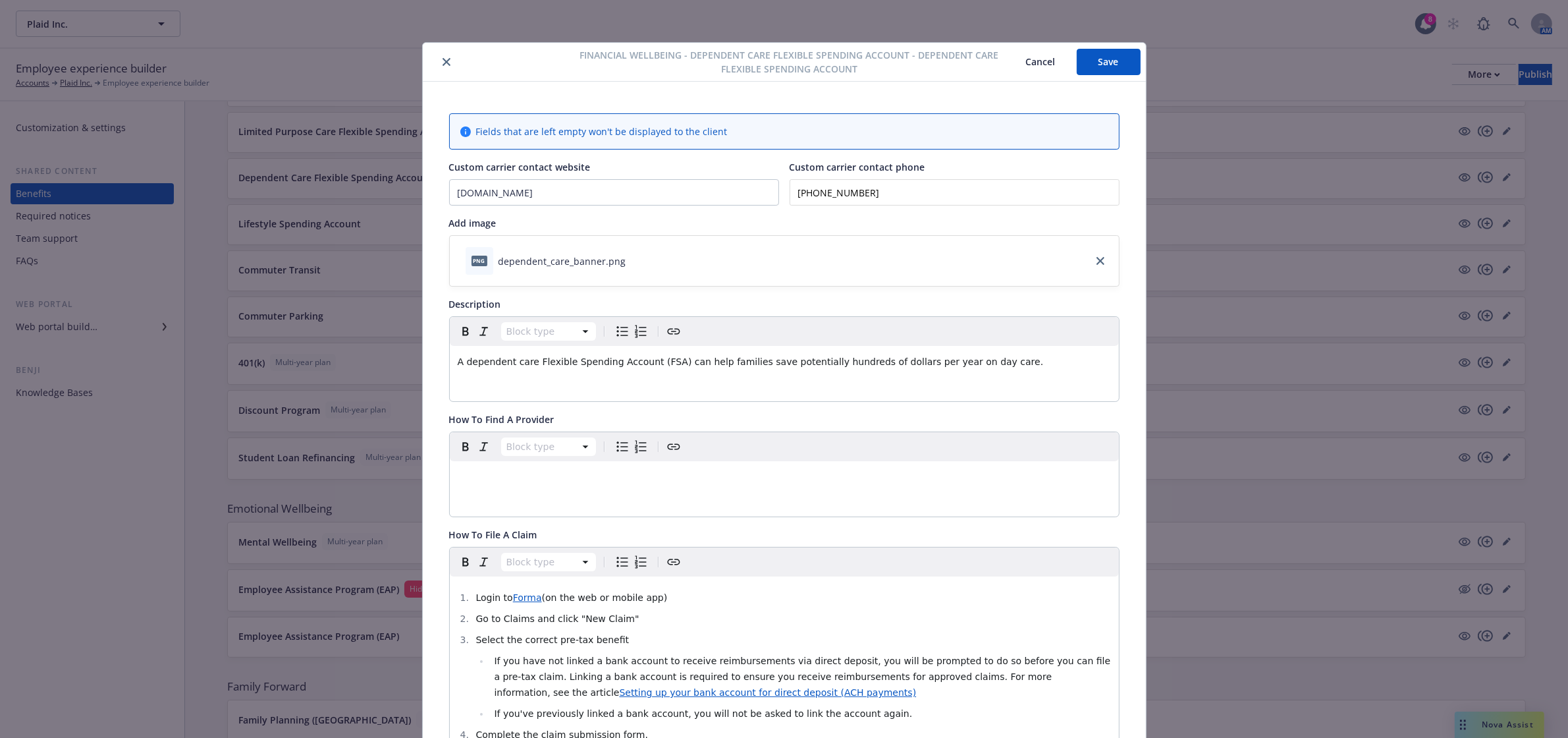
click at [1101, 67] on button "Save" at bounding box center [1108, 62] width 64 height 26
click at [1031, 66] on button "Cancel" at bounding box center [1041, 62] width 72 height 26
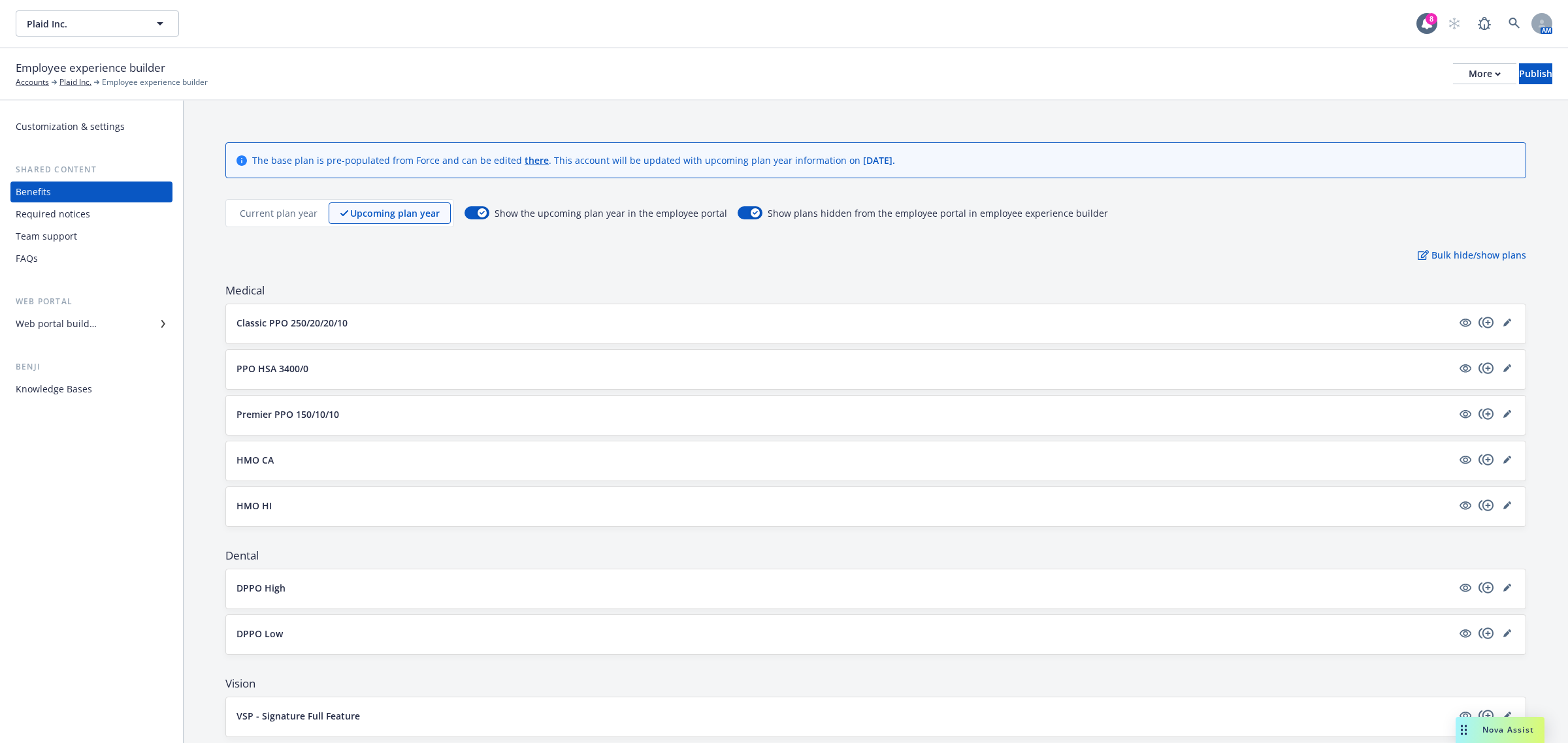
drag, startPoint x: 720, startPoint y: 255, endPoint x: 684, endPoint y: 5, distance: 252.6
click at [720, 255] on div "Bulk hide/show plans" at bounding box center [875, 255] width 1300 height 14
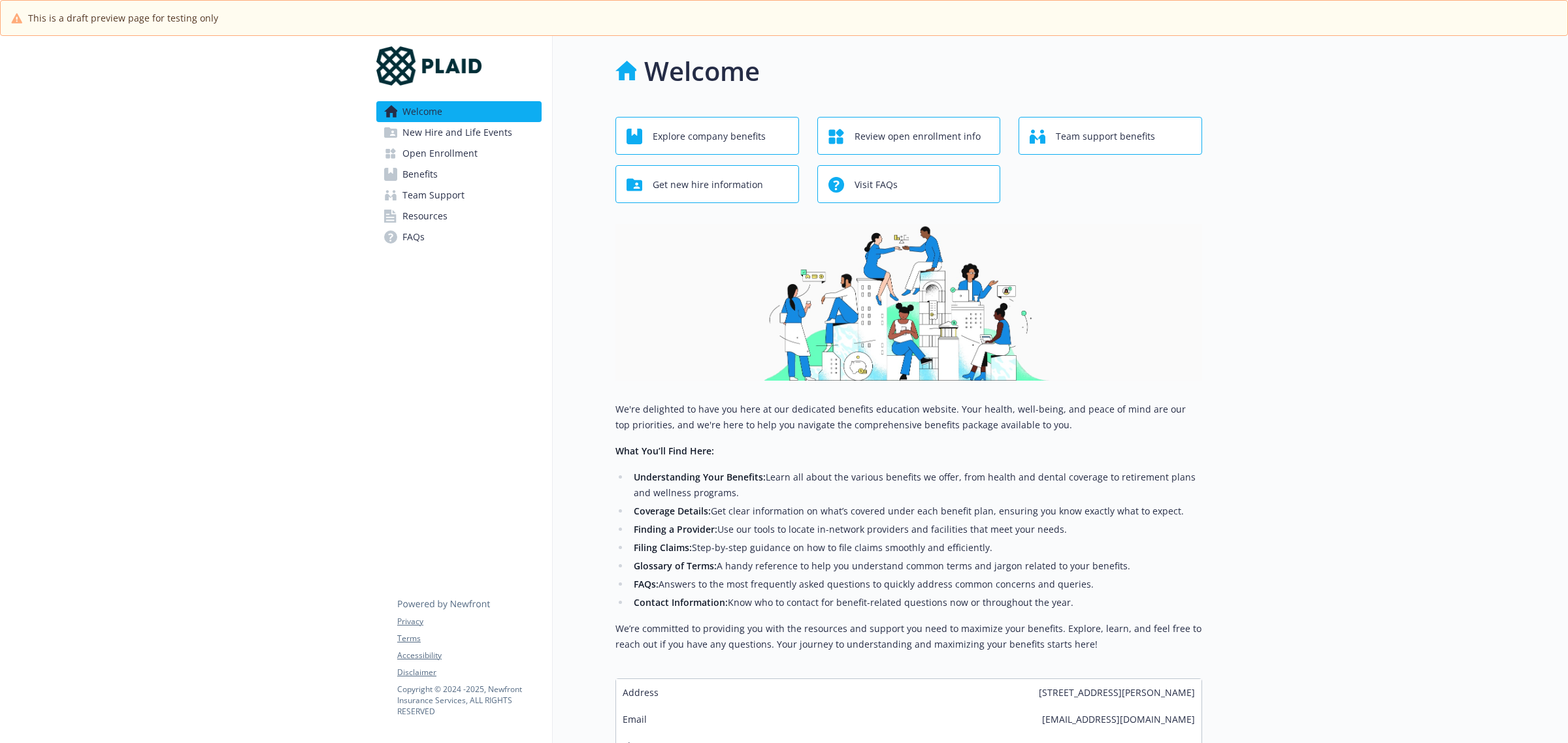
drag, startPoint x: 430, startPoint y: 173, endPoint x: 527, endPoint y: 204, distance: 101.8
click at [430, 173] on span "Benefits" at bounding box center [420, 174] width 35 height 21
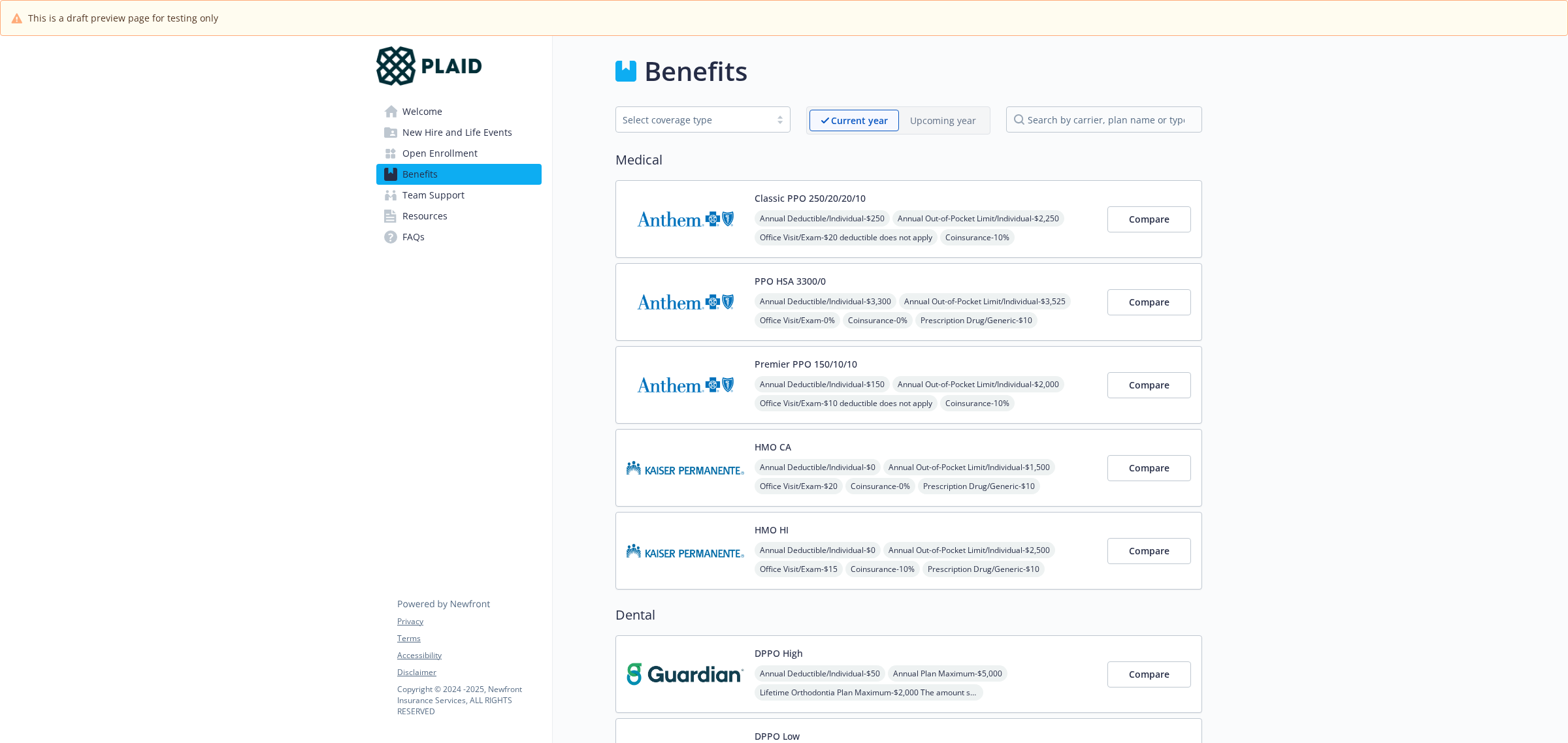
click at [947, 120] on p "Upcoming year" at bounding box center [943, 120] width 66 height 14
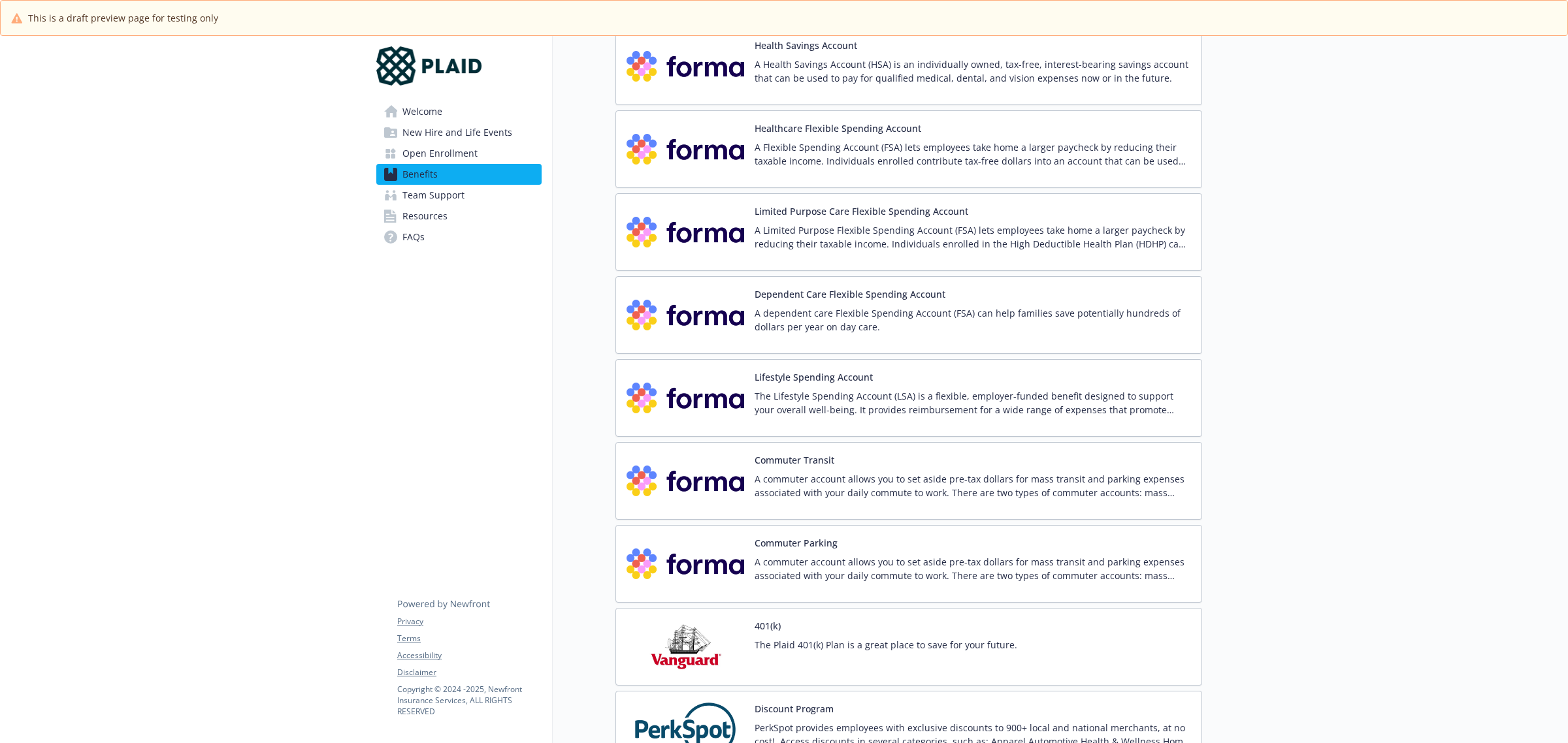
scroll to position [1418, 0]
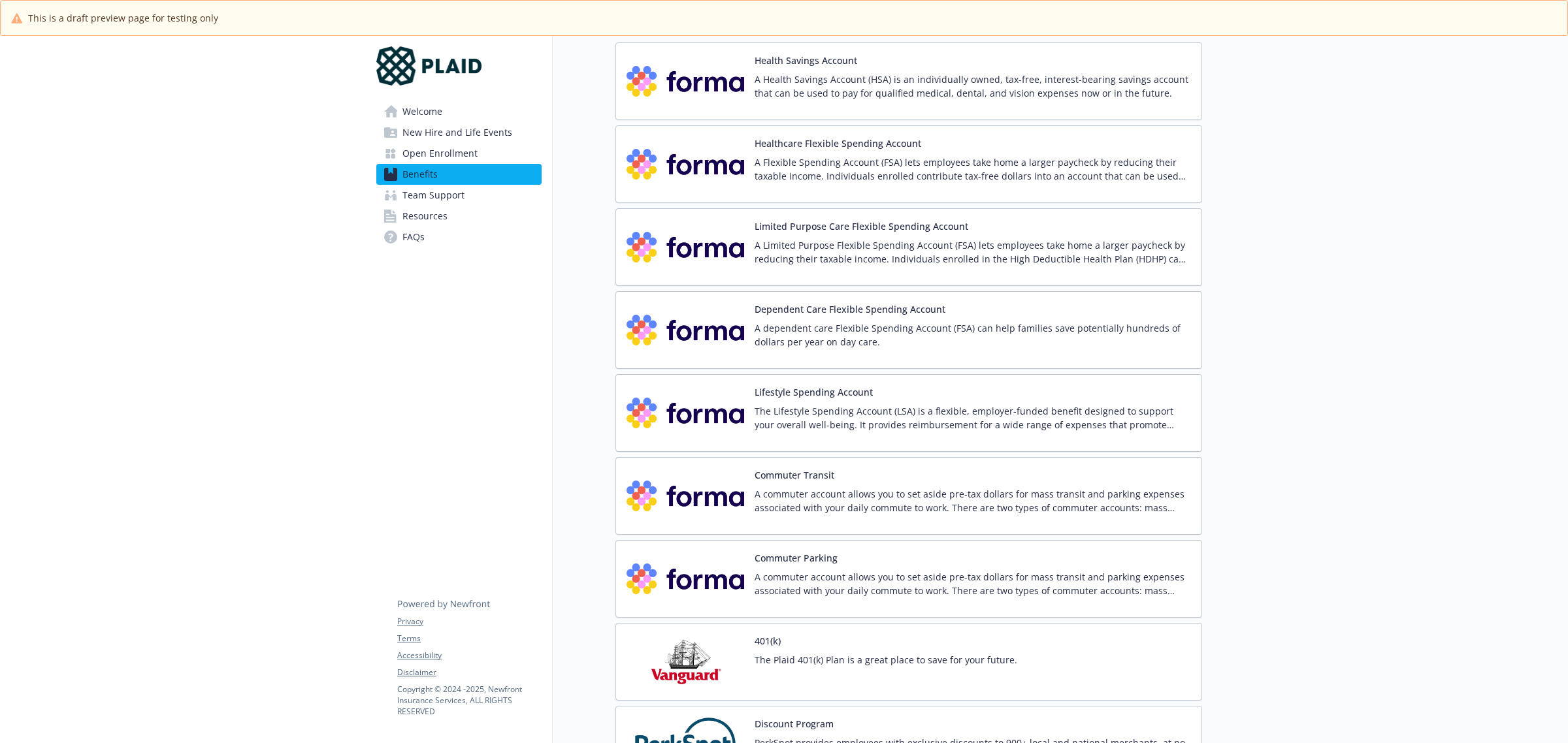
click at [1067, 171] on p "A Flexible Spending Account (FSA) lets employees take home a larger paycheck by…" at bounding box center [972, 169] width 437 height 27
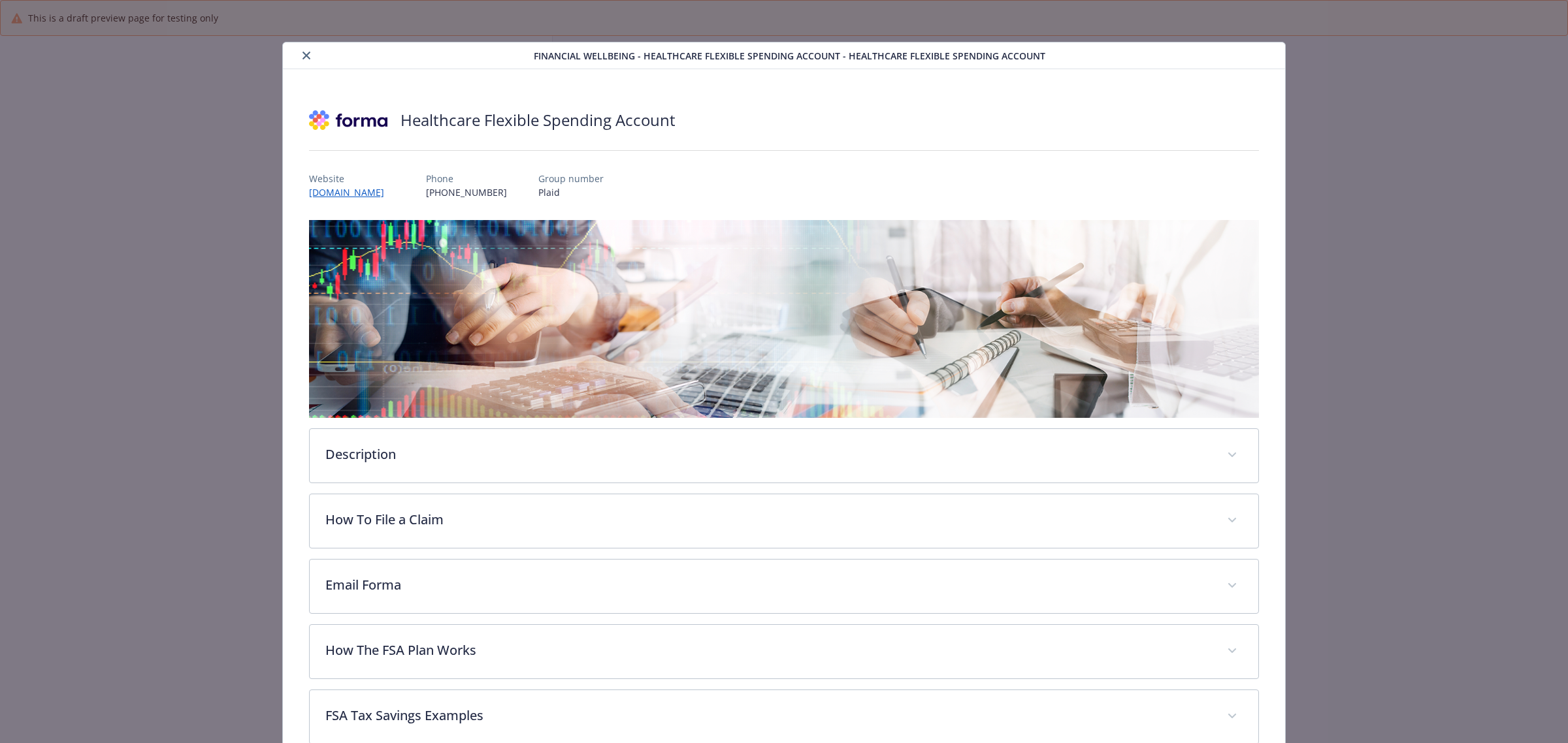
scroll to position [206, 0]
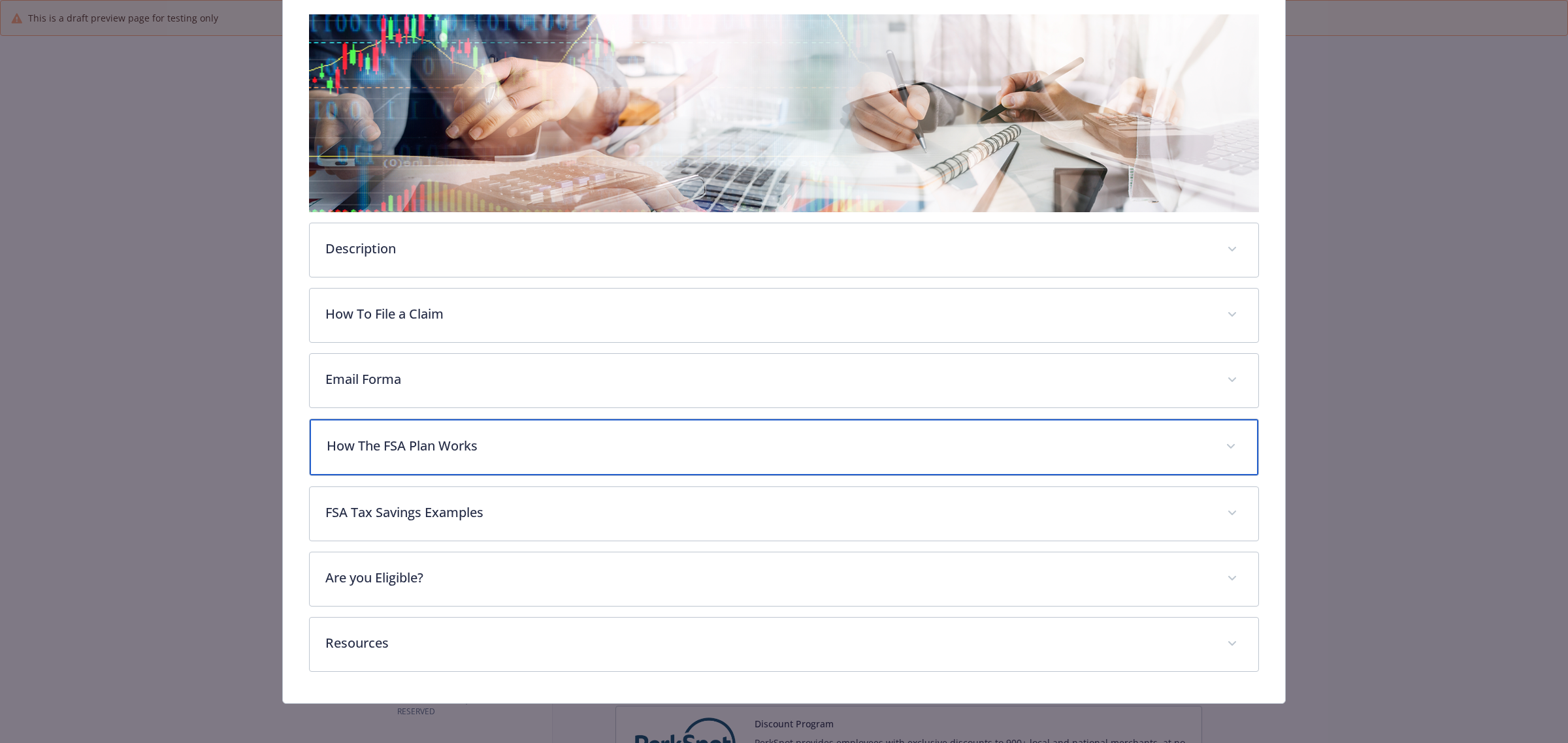
click at [599, 439] on p "How The FSA Plan Works" at bounding box center [768, 446] width 883 height 19
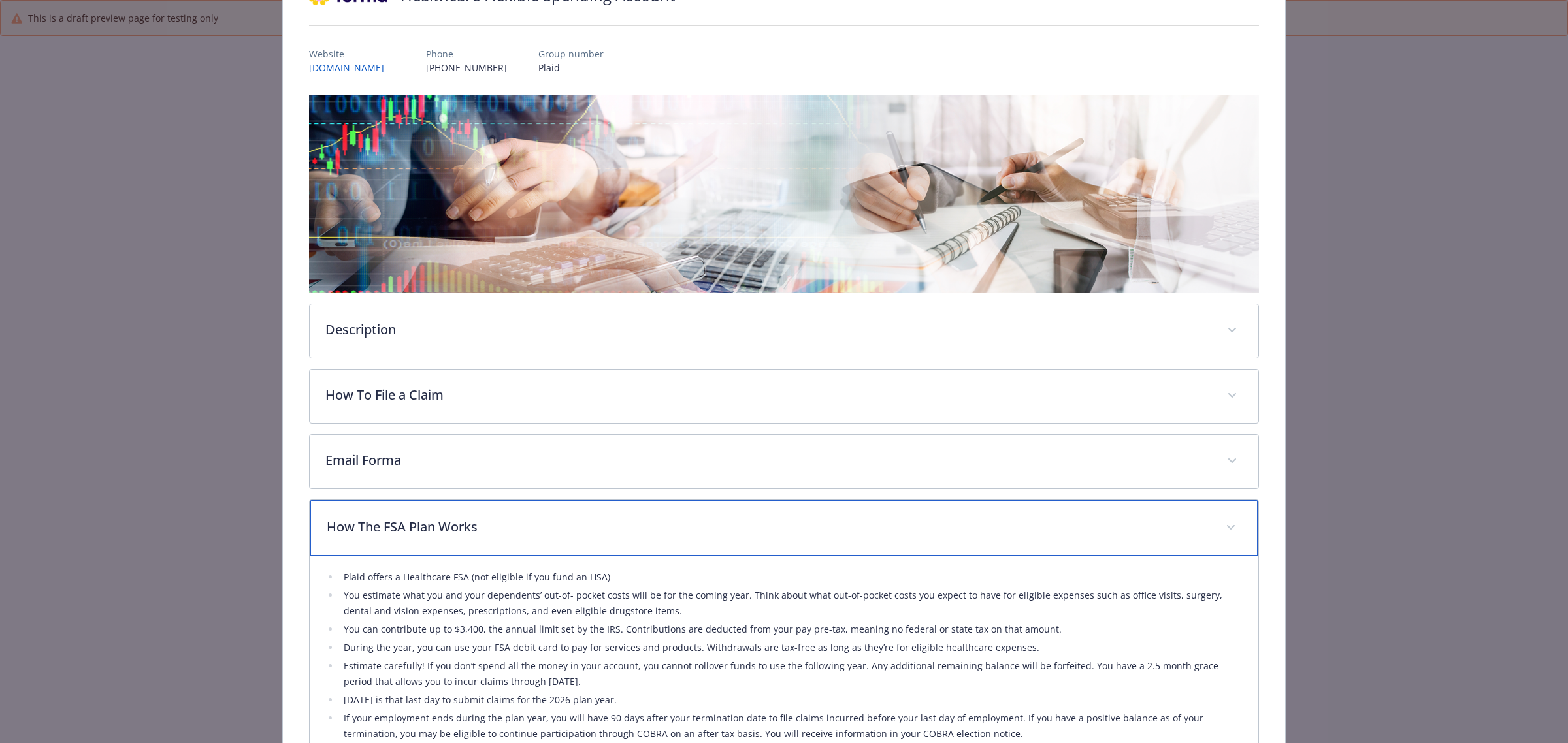
scroll to position [0, 0]
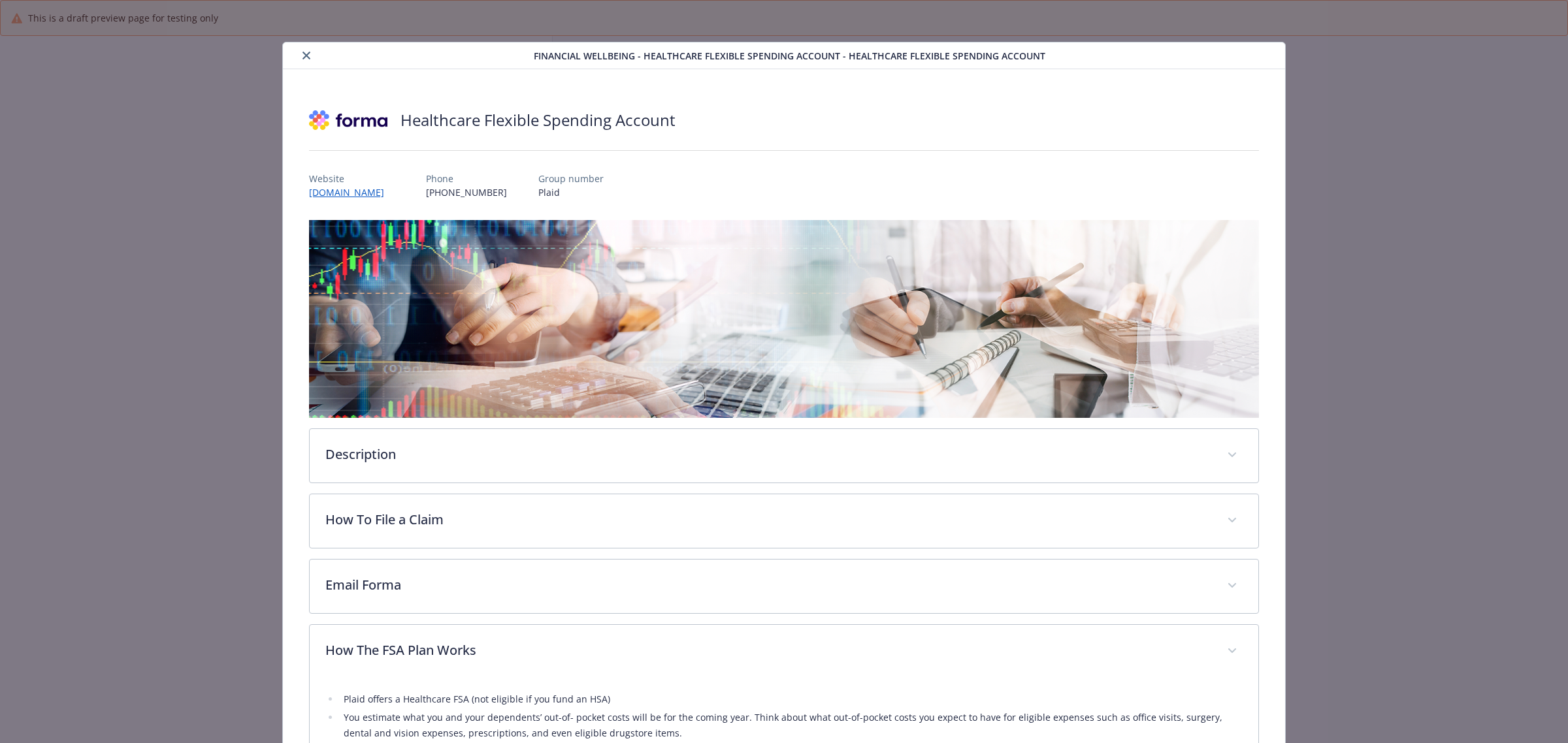
click at [305, 56] on icon "close" at bounding box center [306, 55] width 8 height 8
